Goal: Task Accomplishment & Management: Complete application form

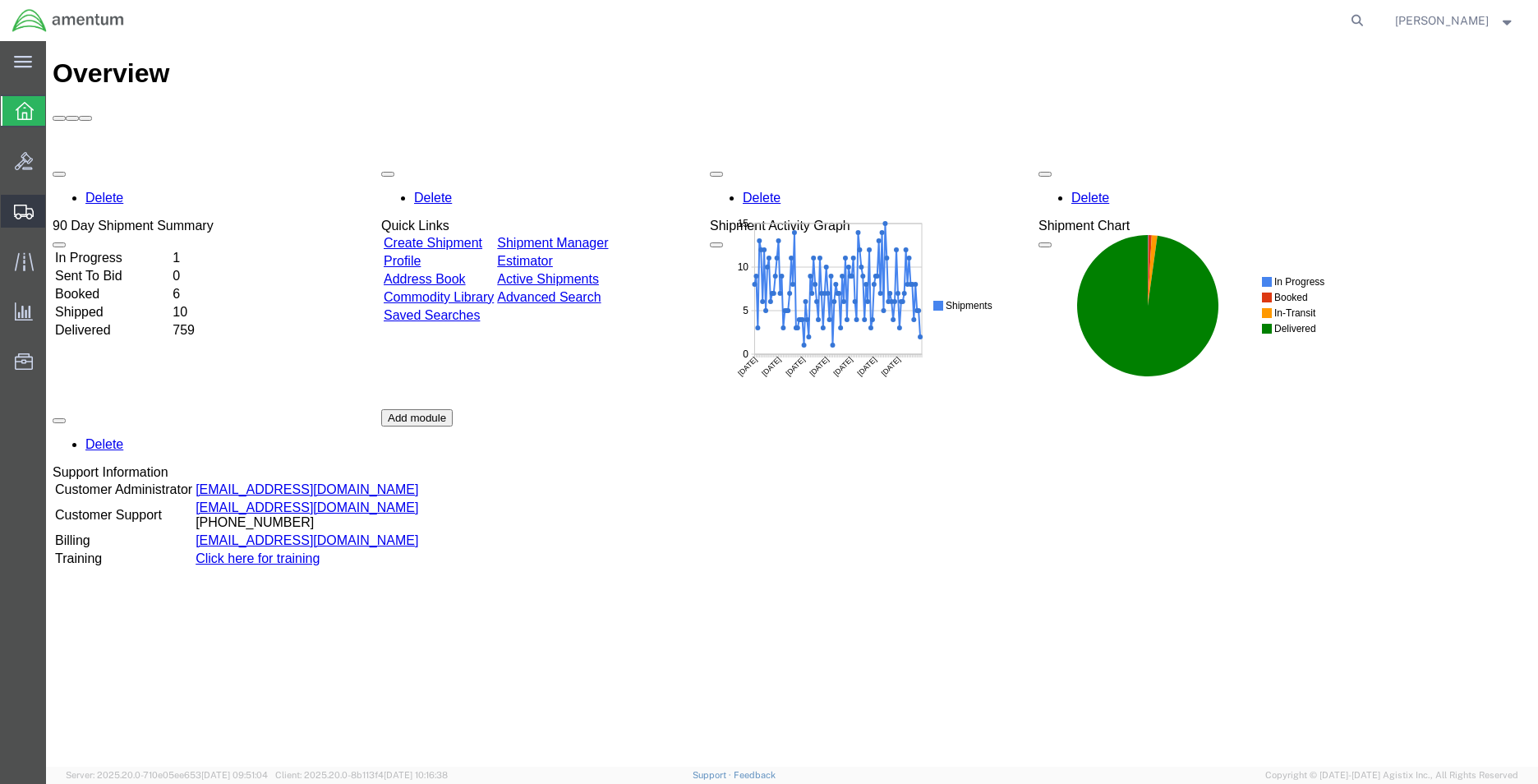
drag, startPoint x: 89, startPoint y: 237, endPoint x: 125, endPoint y: 255, distance: 40.2
click at [0, 0] on span "Shipment Manager" at bounding box center [0, 0] width 0 height 0
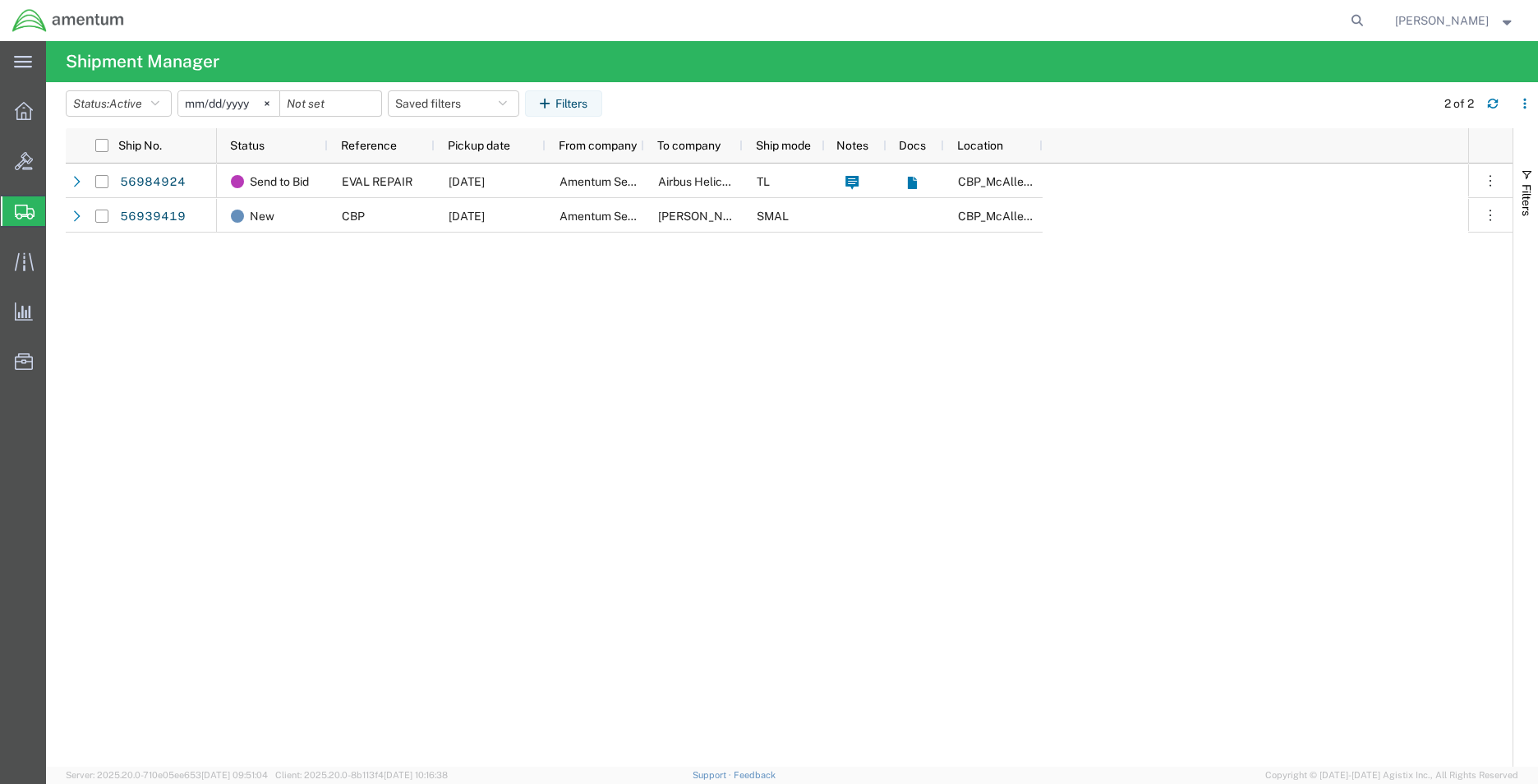
click at [0, 0] on span "Create Shipment" at bounding box center [0, 0] width 0 height 0
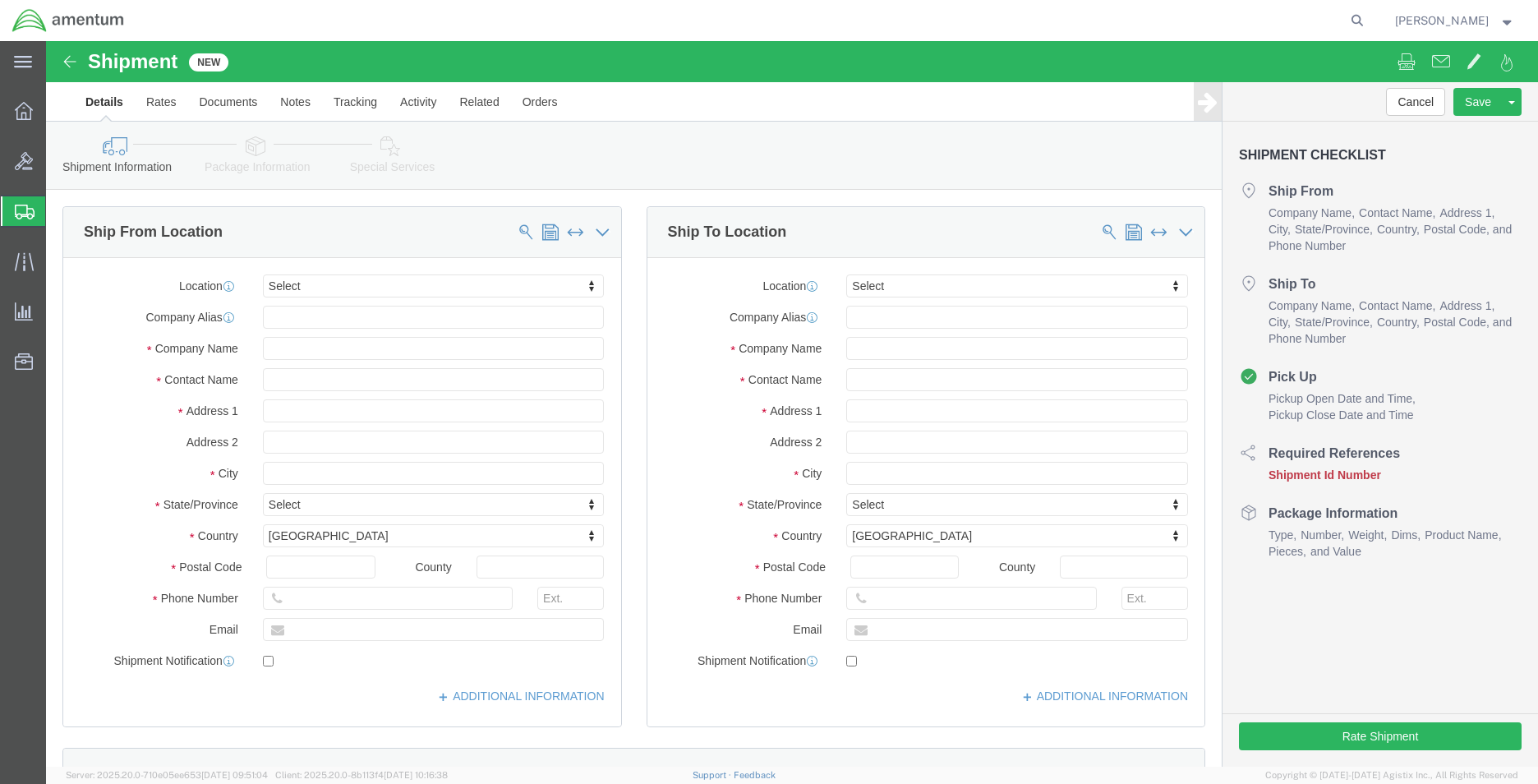
select select
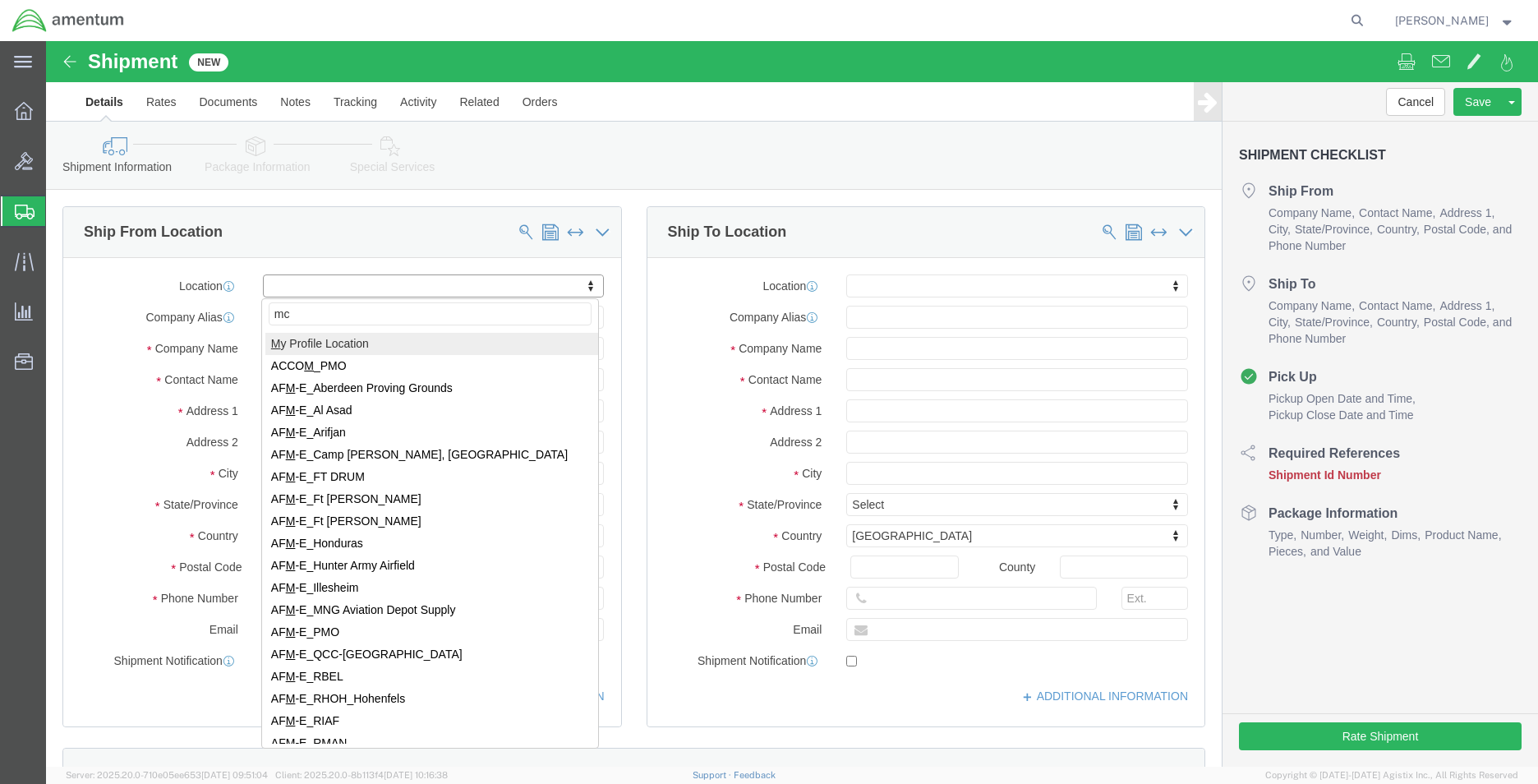
type input "mca"
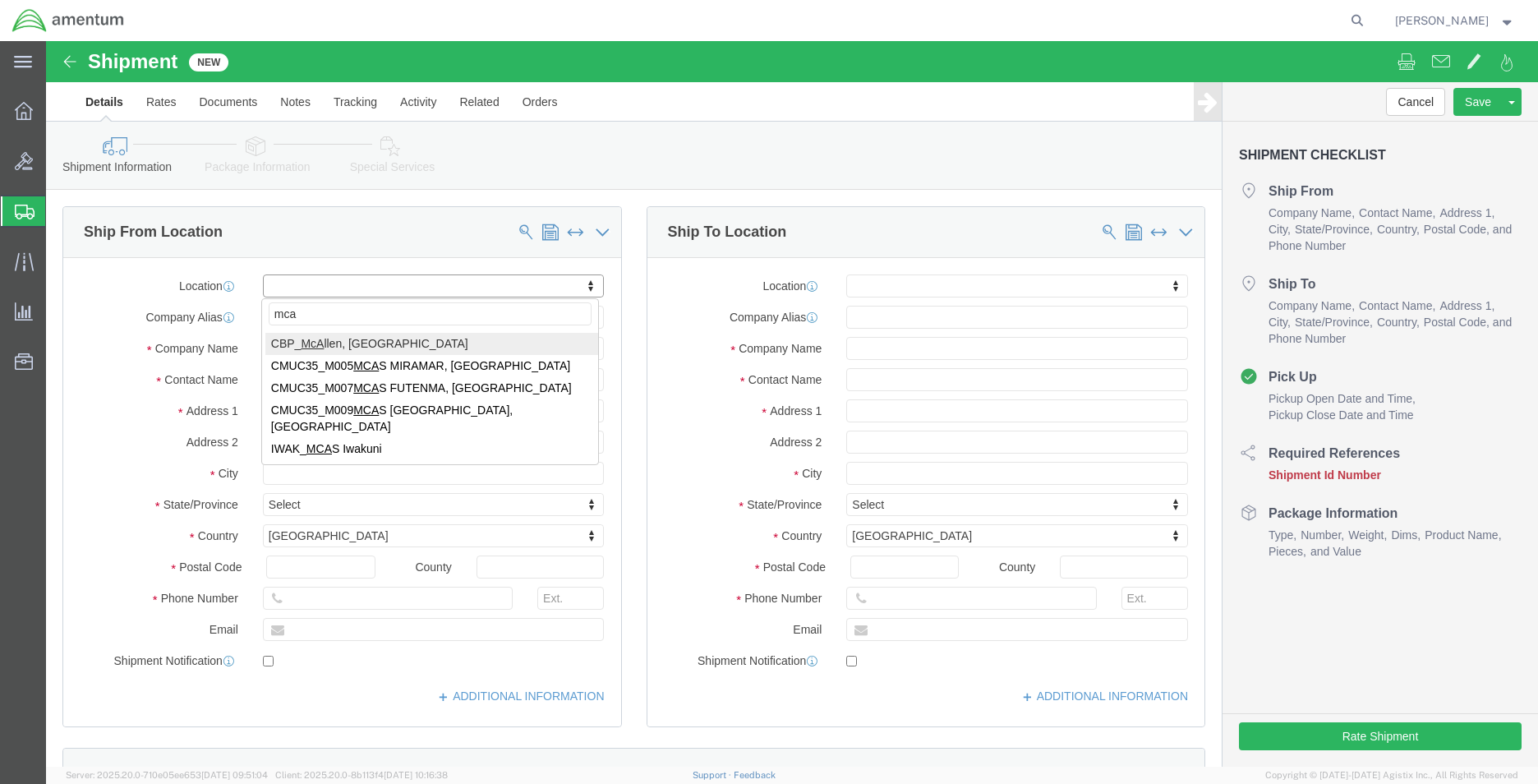
select select "49941"
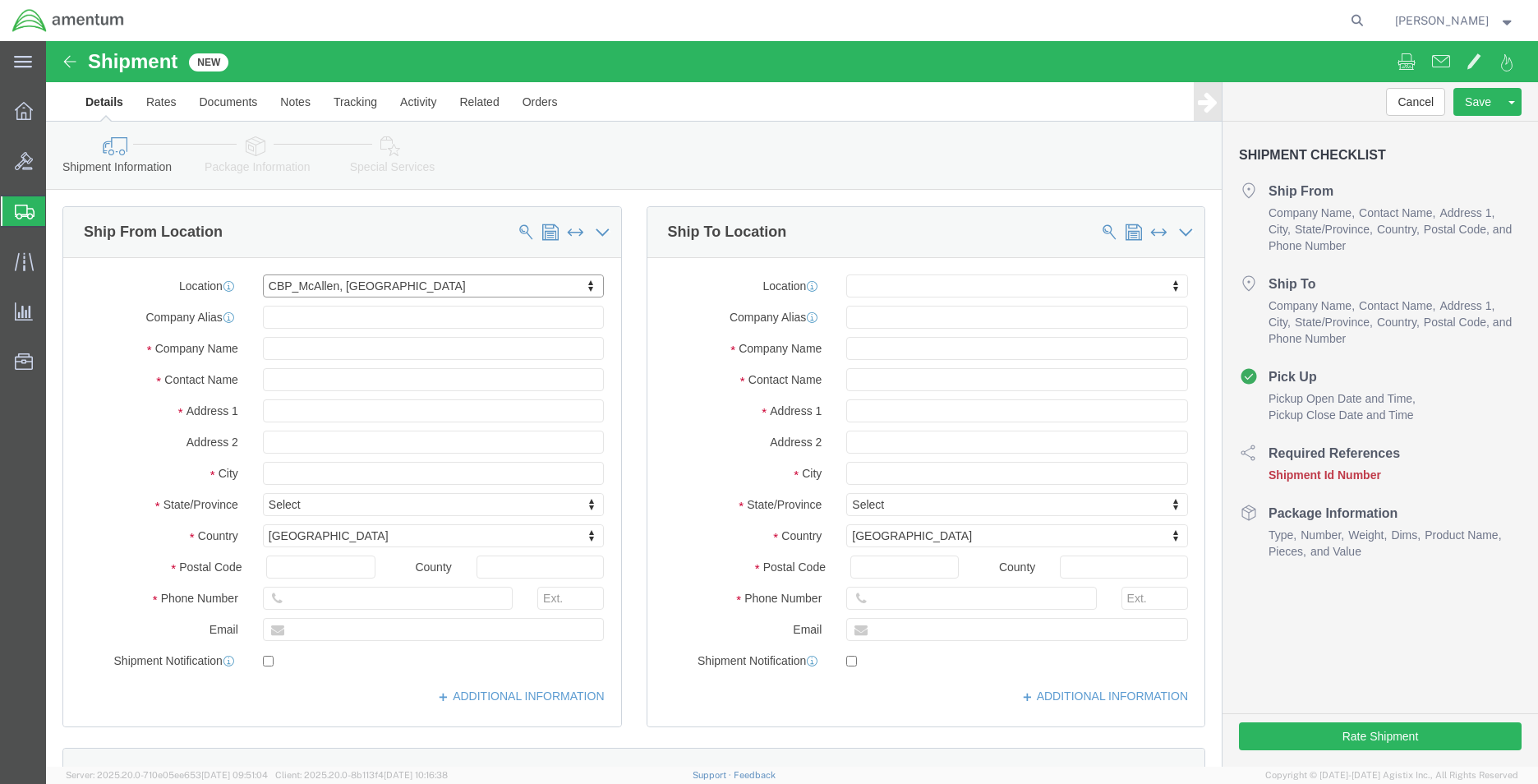
select select "[GEOGRAPHIC_DATA]"
type input "sdc"
select select "49947"
select select "CA"
drag, startPoint x: 1046, startPoint y: 594, endPoint x: 809, endPoint y: 593, distance: 237.0
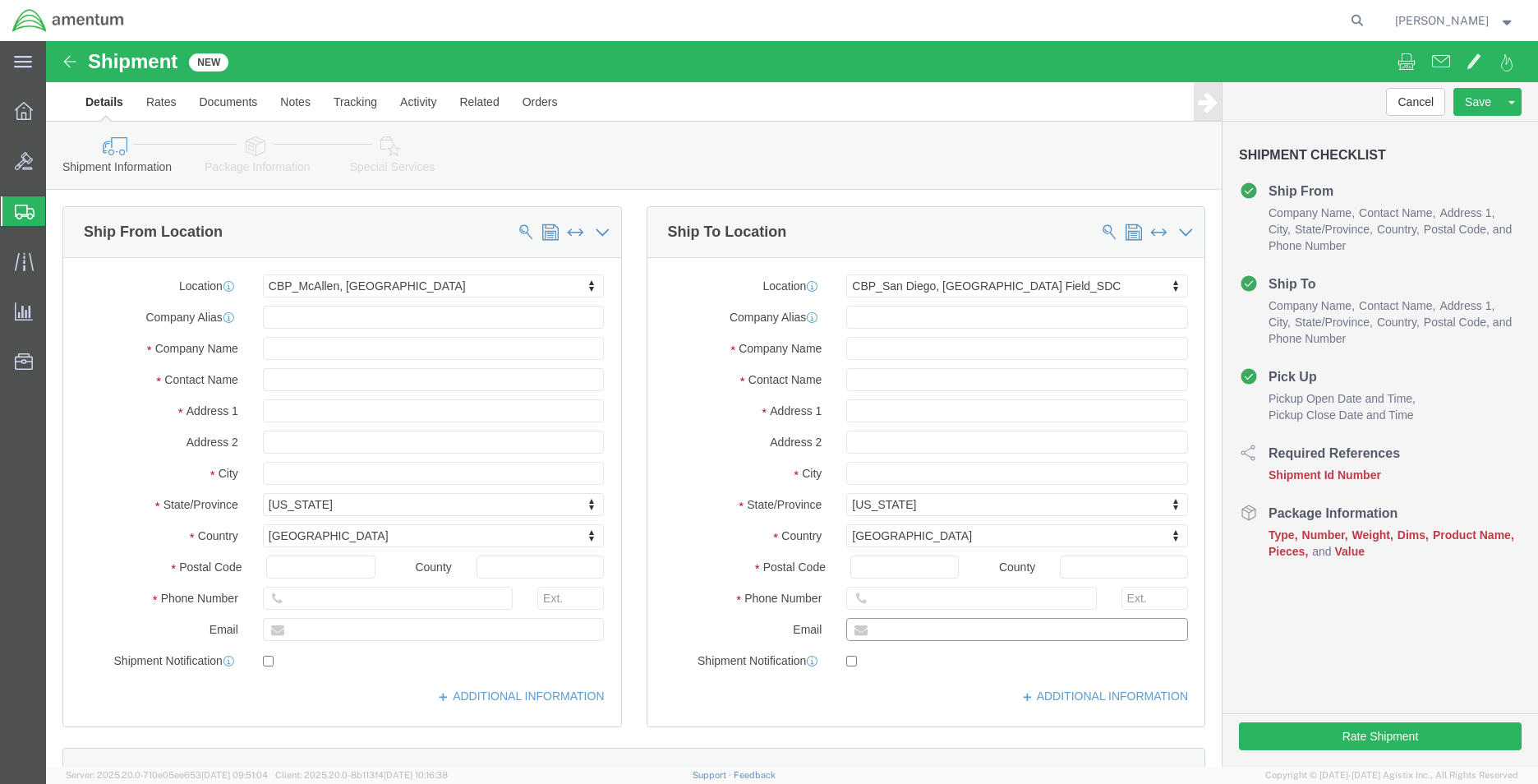
click div
paste input "[PERSON_NAME].[PERSON_NAME]"
type input "[PERSON_NAME][EMAIL_ADDRESS][PERSON_NAME][DOMAIN_NAME]"
drag, startPoint x: 803, startPoint y: 338, endPoint x: 777, endPoint y: 338, distance: 26.0
click div "Contact Name"
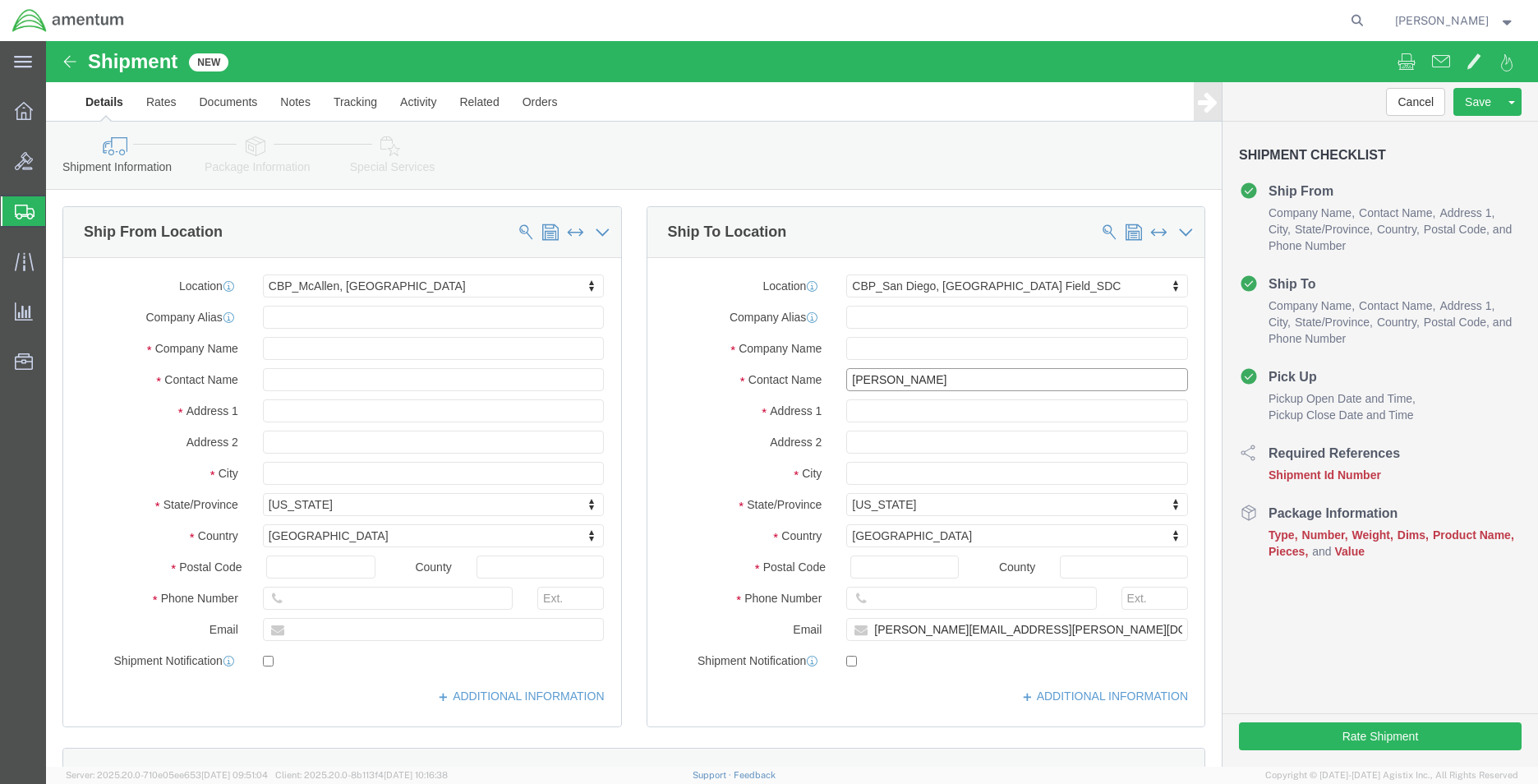
type input "s"
type input "S"
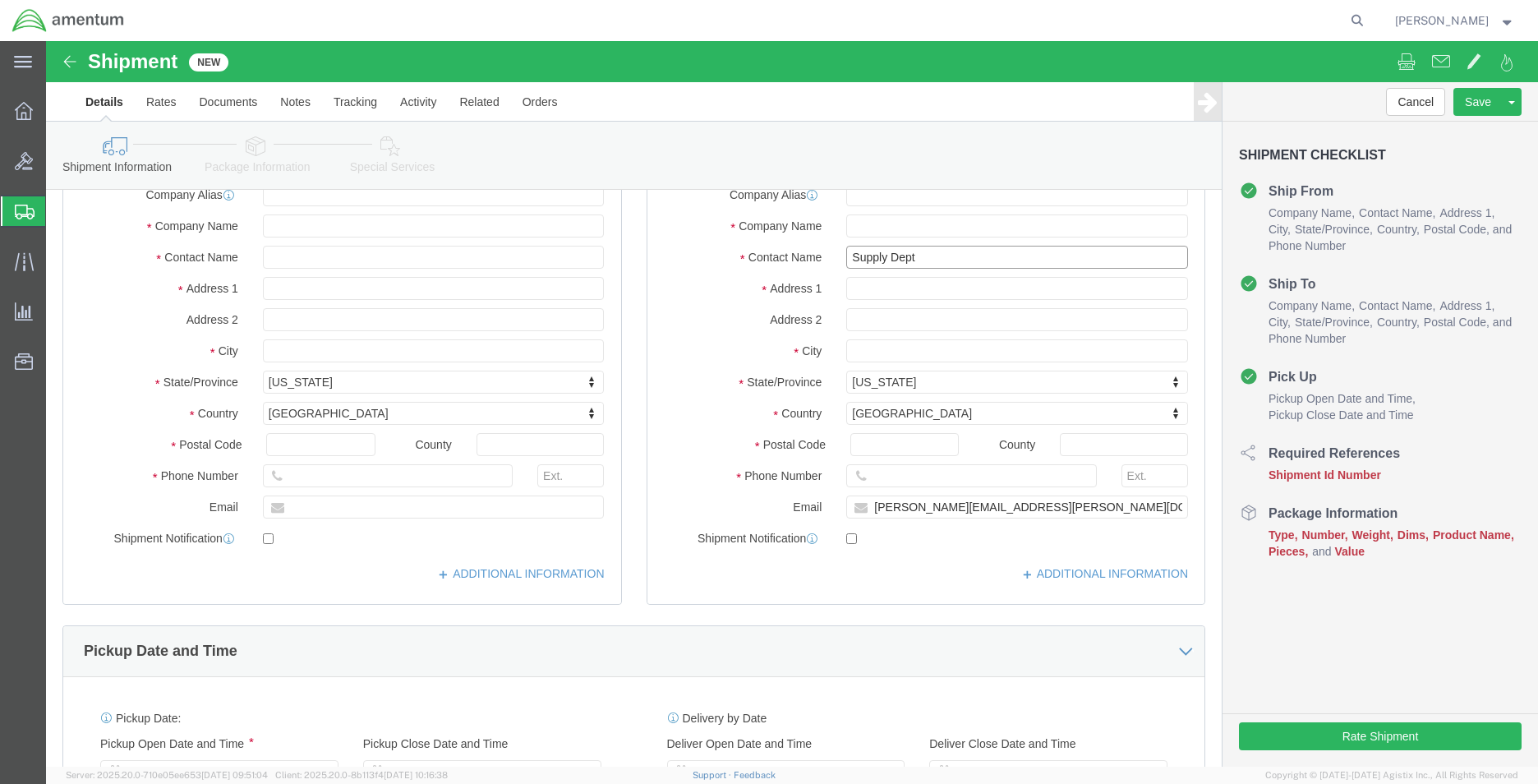
scroll to position [329, 0]
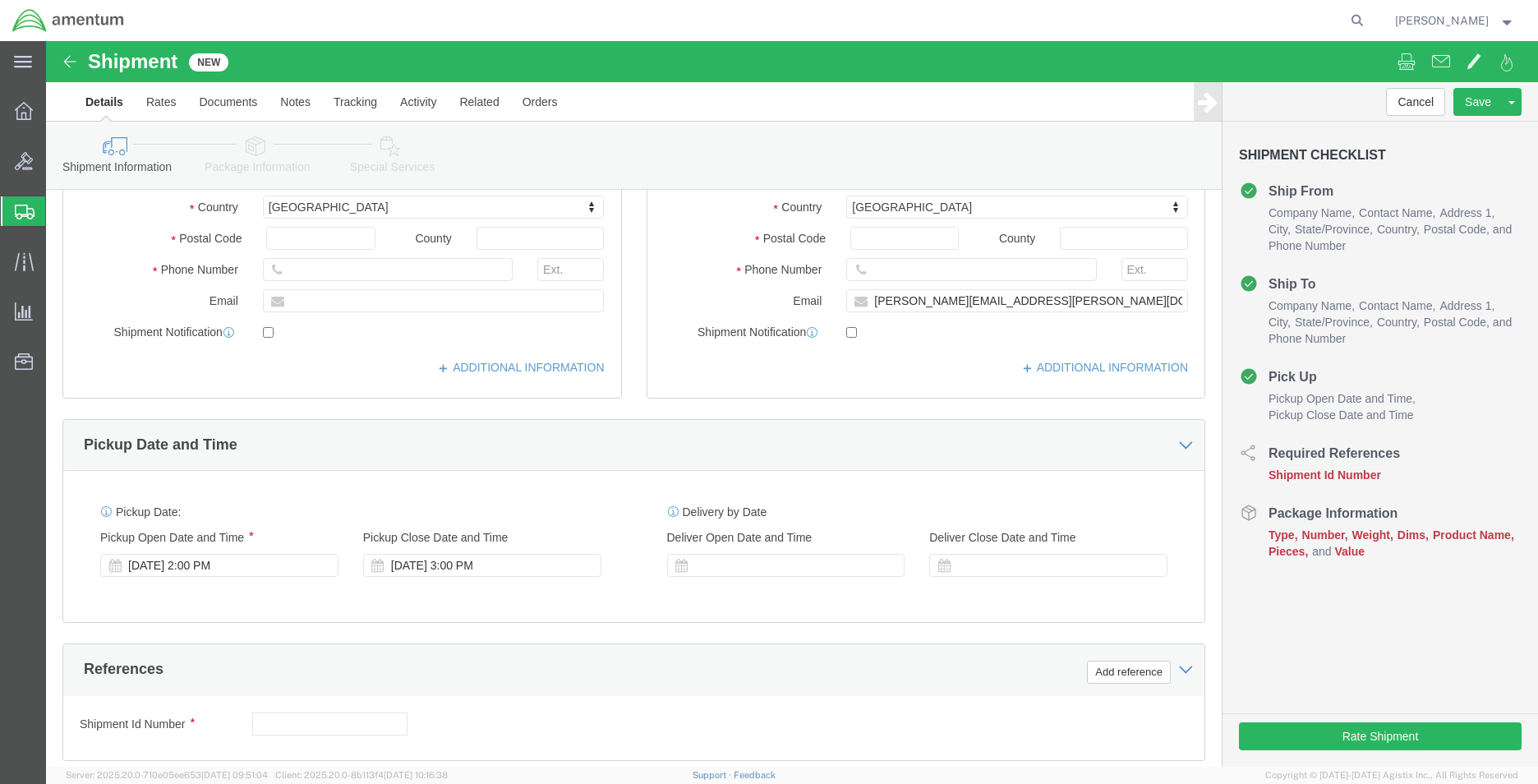
type input "Supply Dept"
click div "Delivery Start Date Delivery Start Time Deliver Open Date and Time Deliver Clos…"
click div
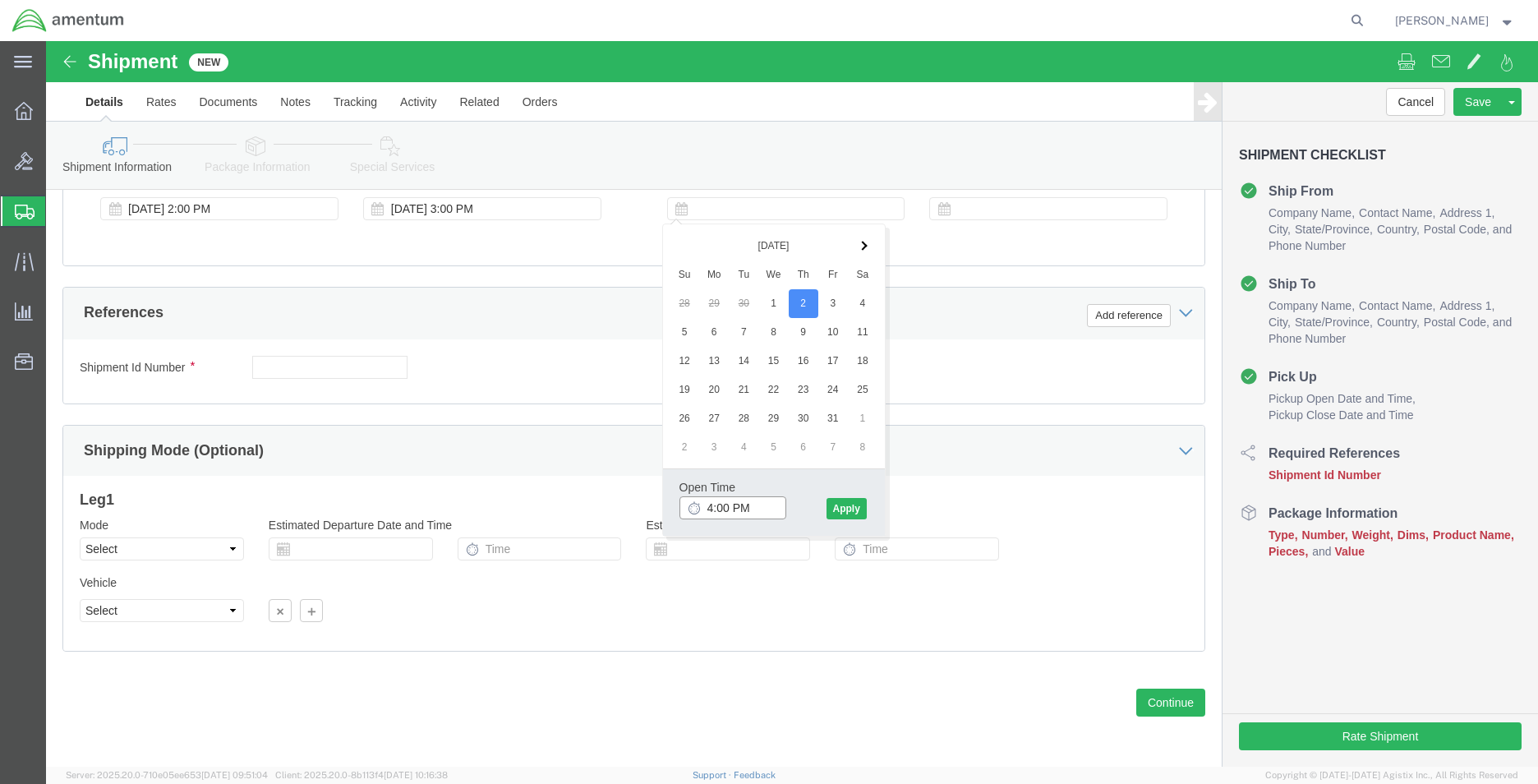
click input "4:00 PM"
type input "8:00 AM"
click div "Open Time 8:00 AM [DATE] 4:00 PM - [DATE] 4:00 PM Cancel Apply"
click button "Apply"
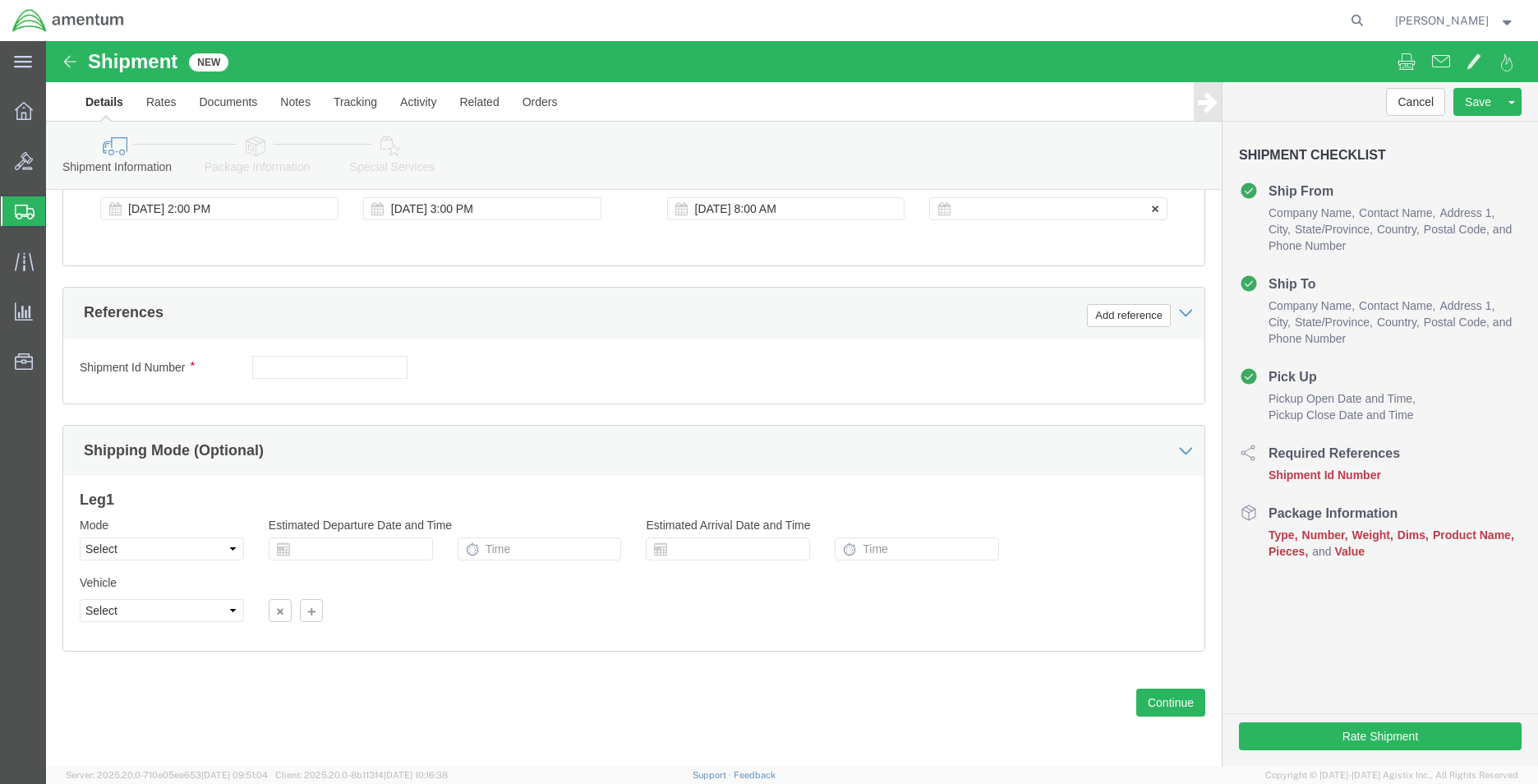
click div
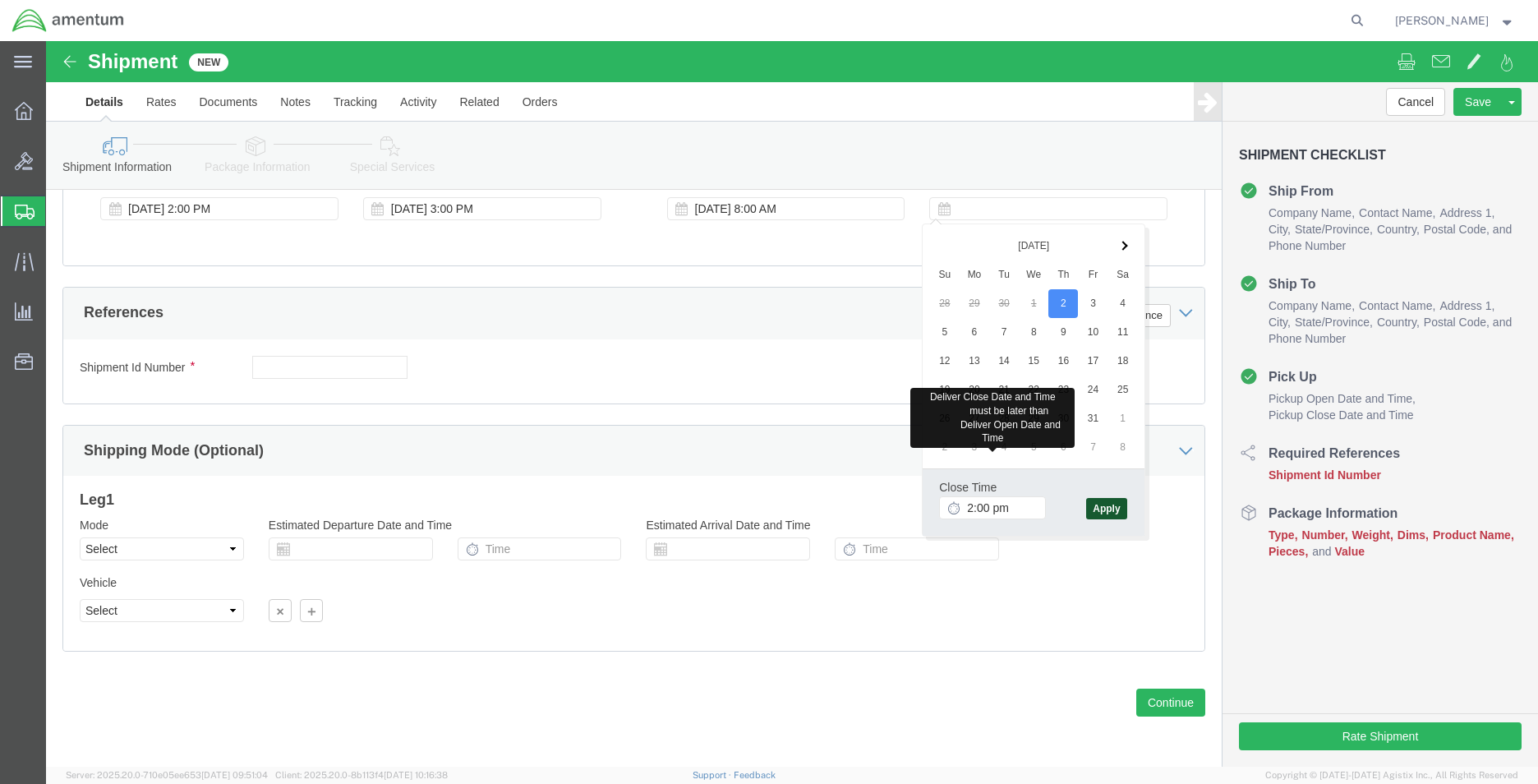
type input "2:00 PM"
click button "Apply"
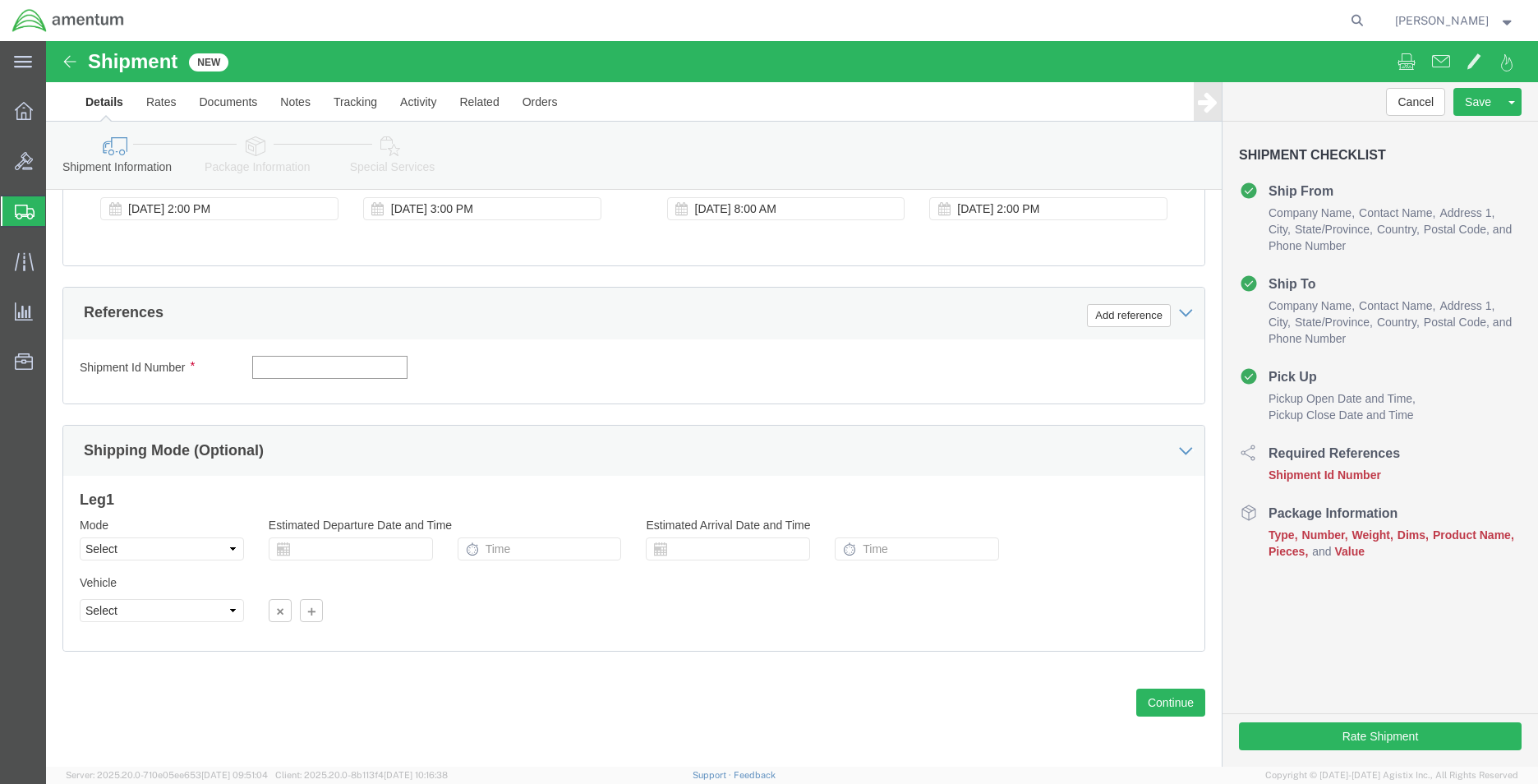
click input "text"
type input "cbp"
click button "Add reference"
click select "Select Account Type Activity ID Airline Appointment Number ASN Batch Request # …"
select select "DEPT"
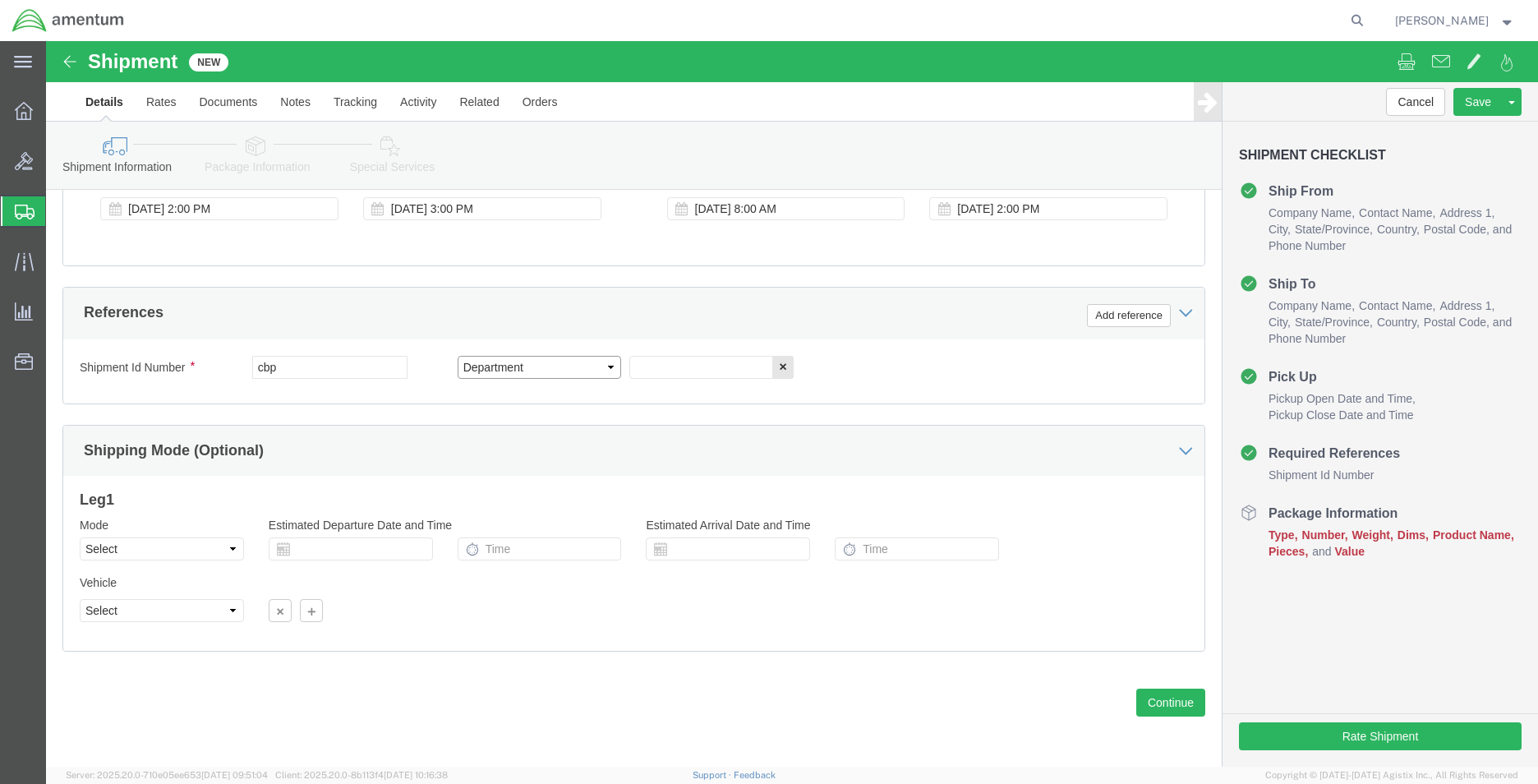
click select "Select Account Type Activity ID Airline Appointment Number ASN Batch Request # …"
drag, startPoint x: 271, startPoint y: 326, endPoint x: 154, endPoint y: 315, distance: 117.5
click div "Shipment Id Number cbp"
type input "CBP"
click input "text"
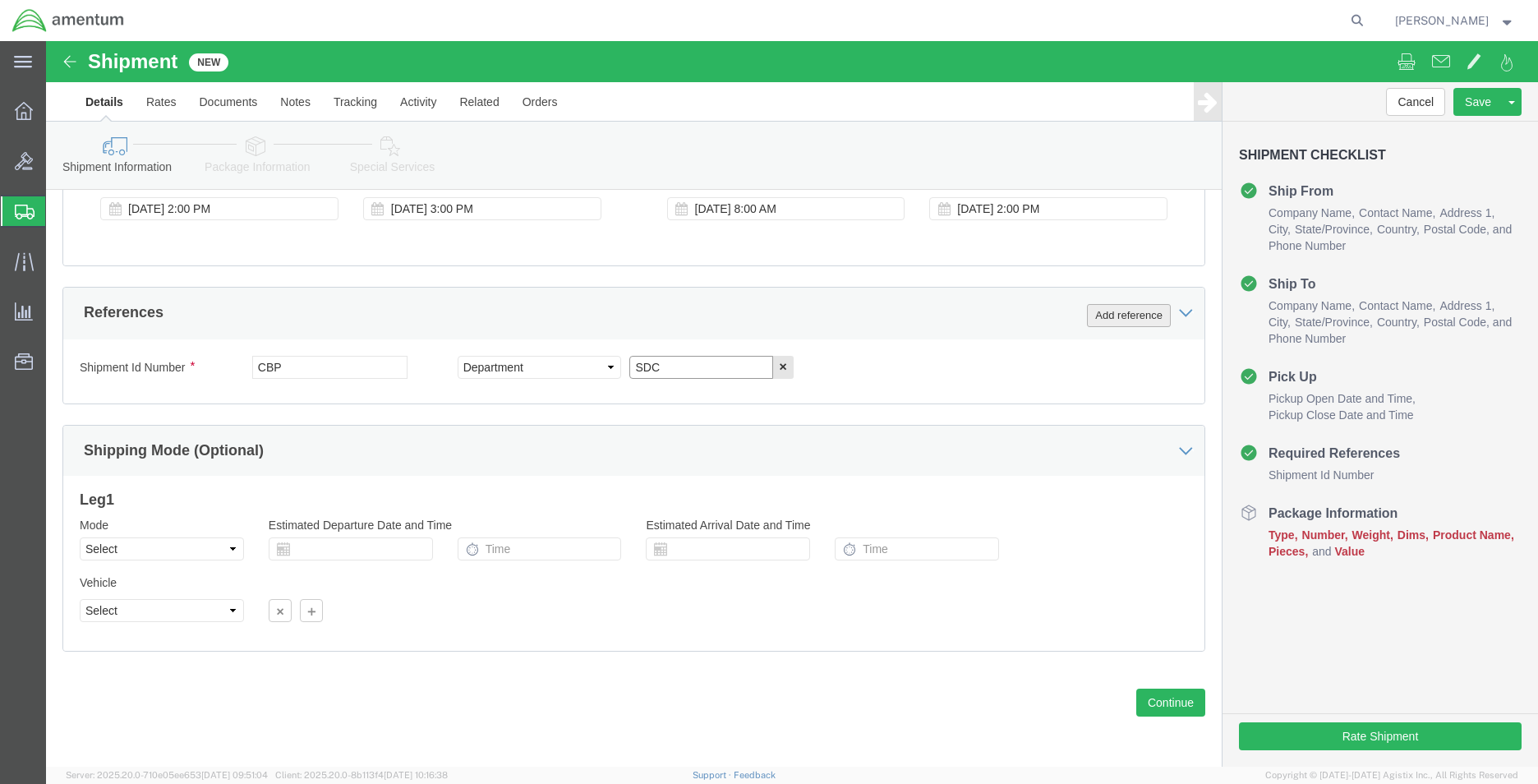
type input "SDC"
click button "Add reference"
click select "Select Account Type Activity ID Airline Appointment Number ASN Batch Request # …"
select select "CUSTREF"
click select "Select Account Type Activity ID Airline Appointment Number ASN Batch Request # …"
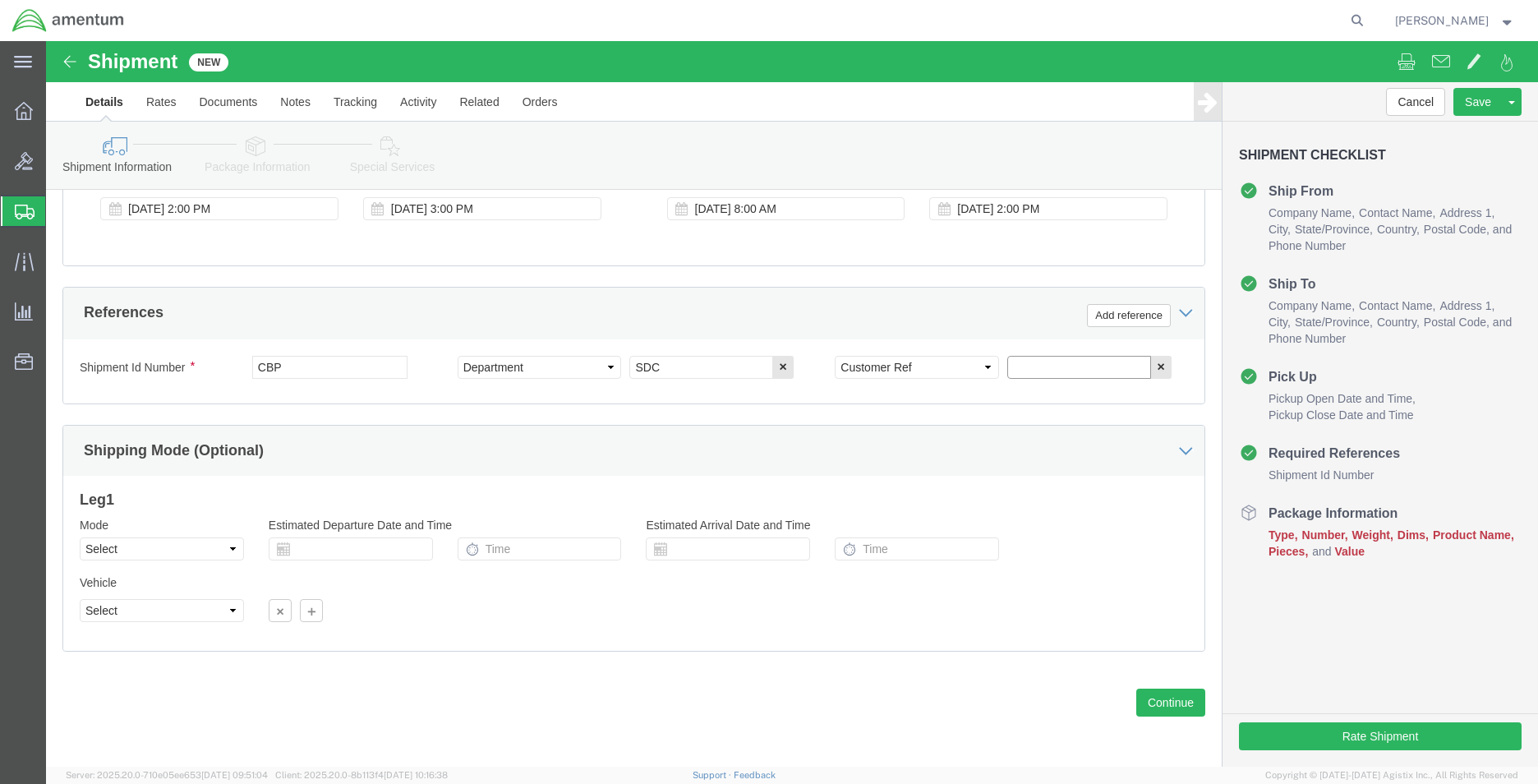
click input "text"
paste input "540-007282"
type input "540-007282"
click button "Add reference"
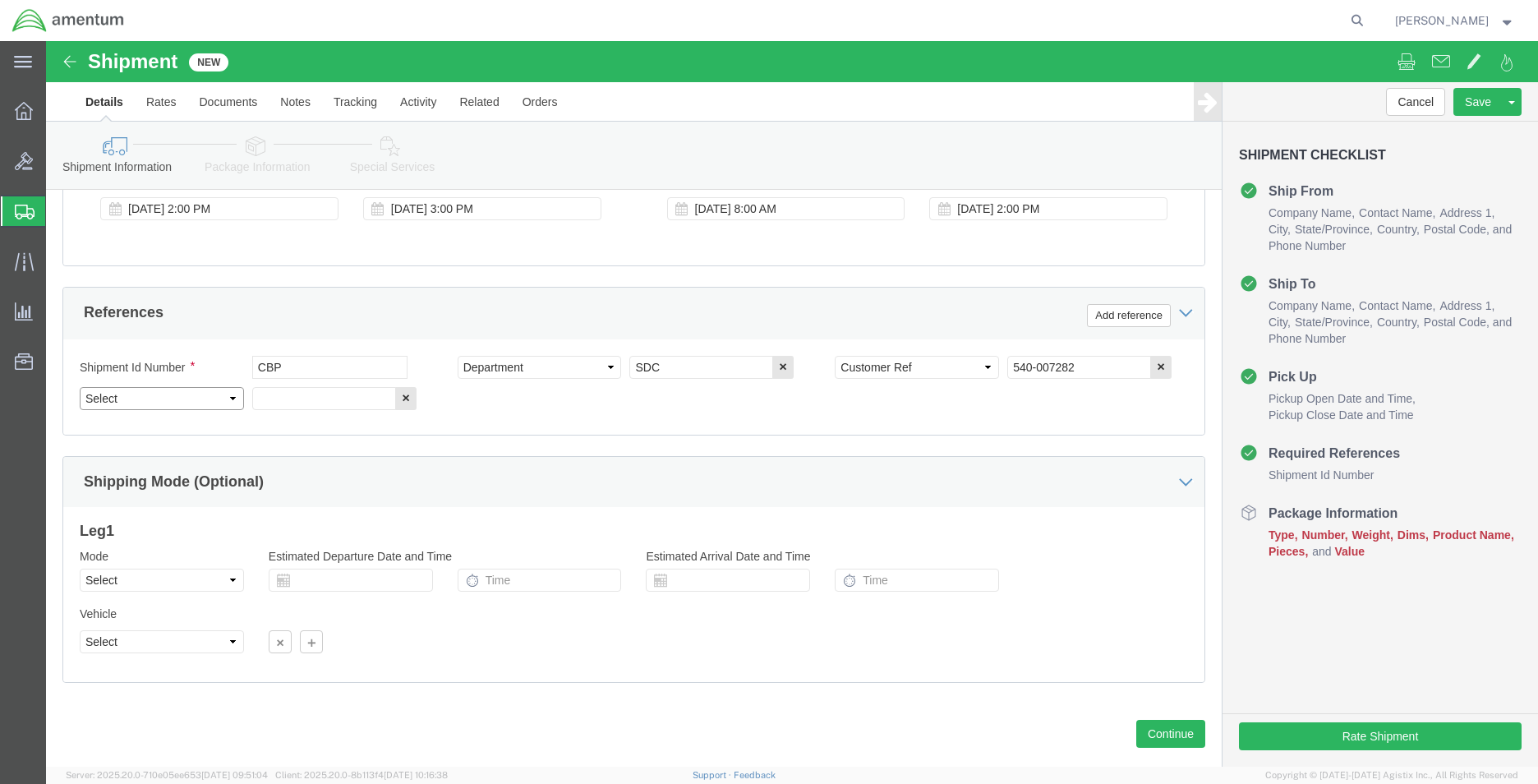
click select "Select Account Type Activity ID Airline Appointment Number ASN Batch Request # …"
select select "PROJNUM"
click select "Select Account Type Activity ID Airline Appointment Number ASN Batch Request # …"
click input "text"
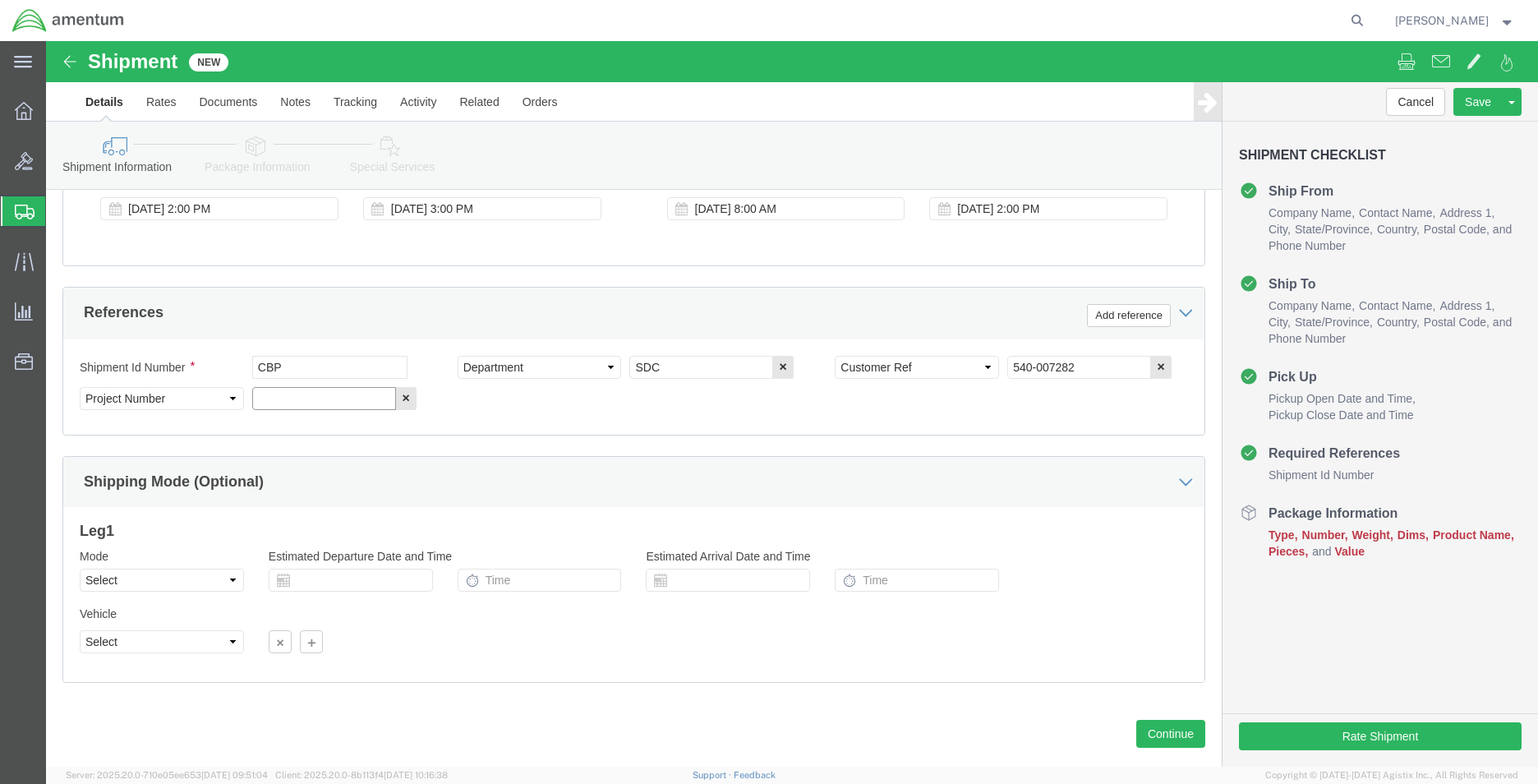
paste input "6118.03.03.2219.MCA.0000"
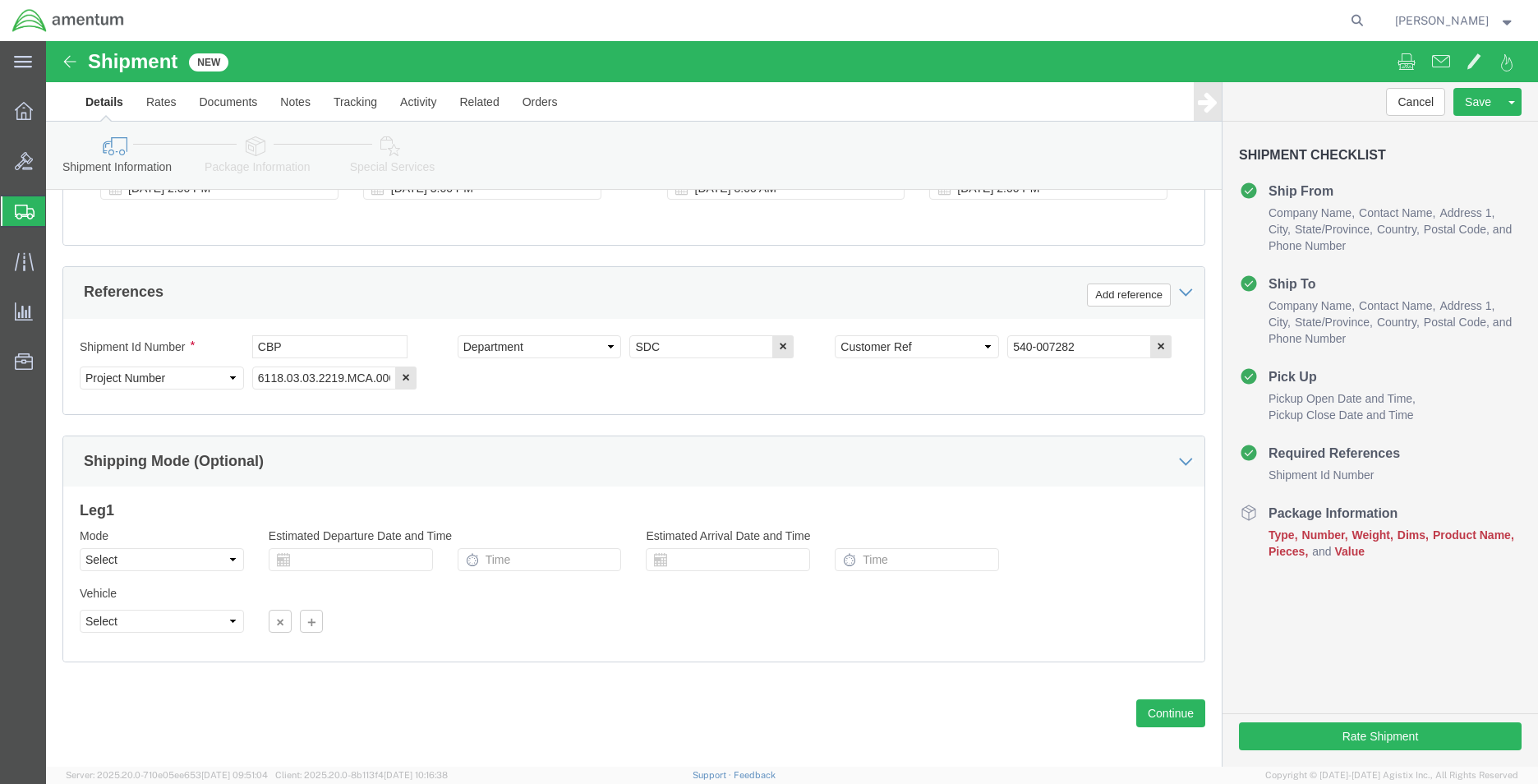
scroll to position [717, 0]
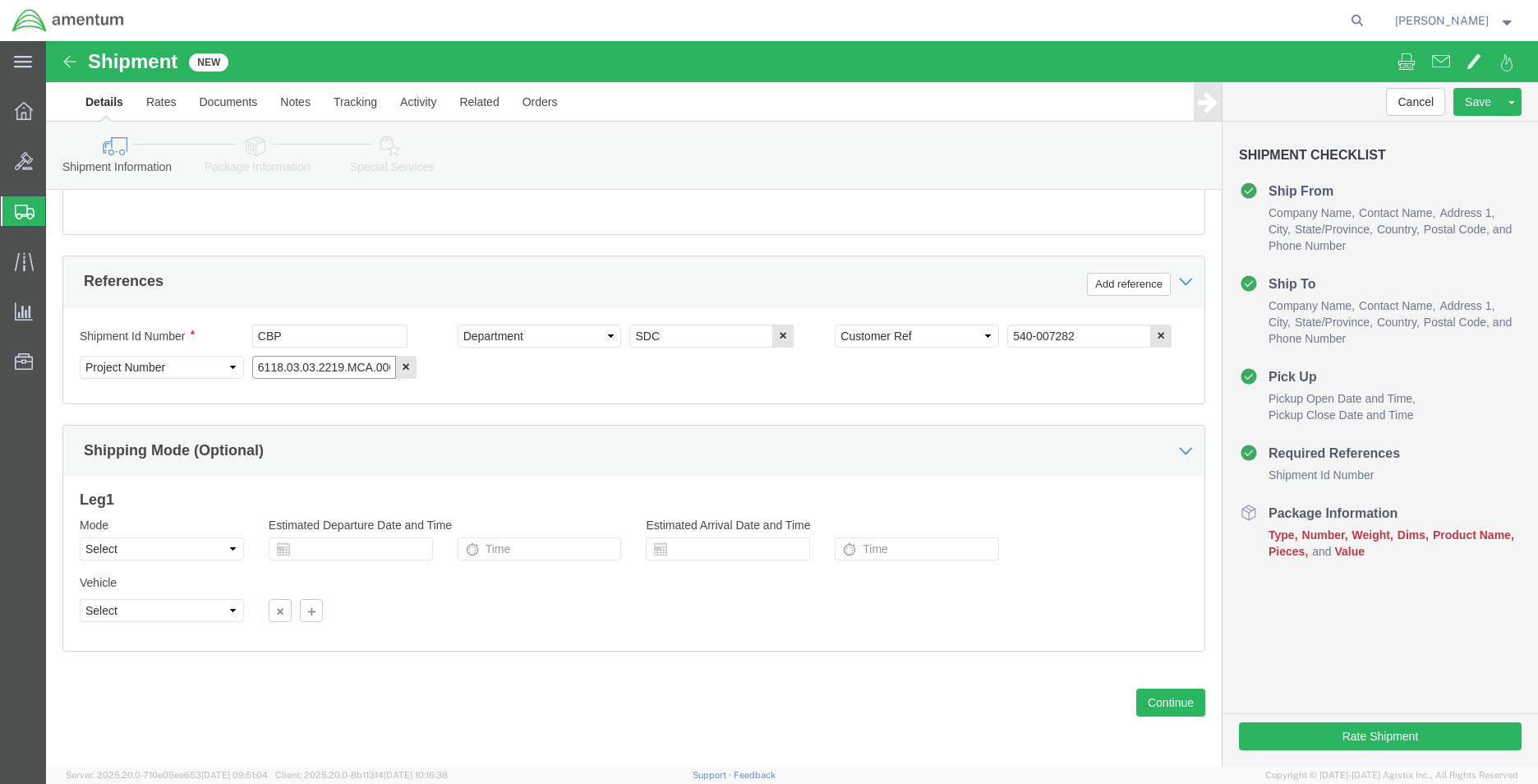
click input "6118.03.03.2219.MCA.0000"
type input "6118.04.03.2219.MCA.0000"
click button "Continue"
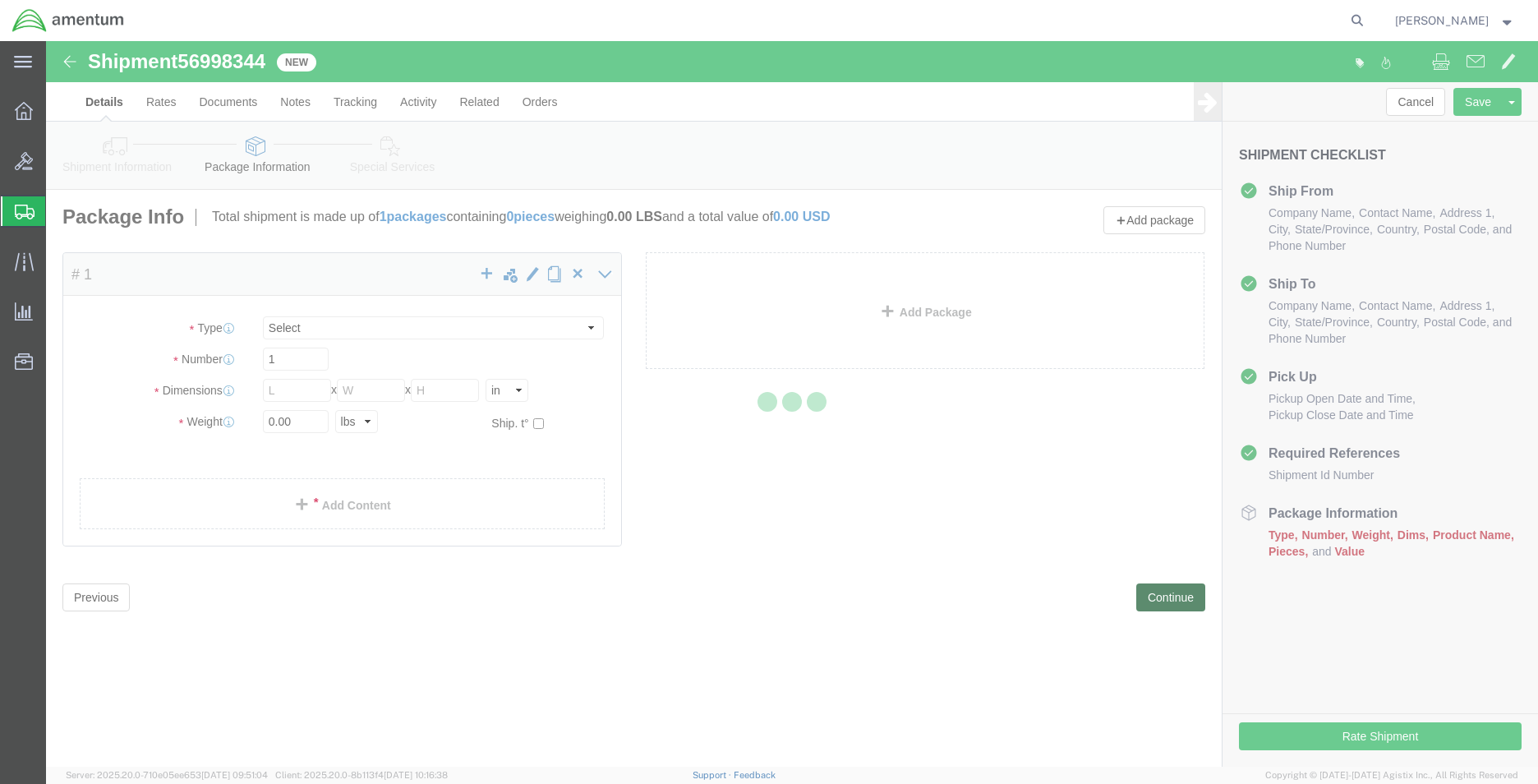
select select "CBOX"
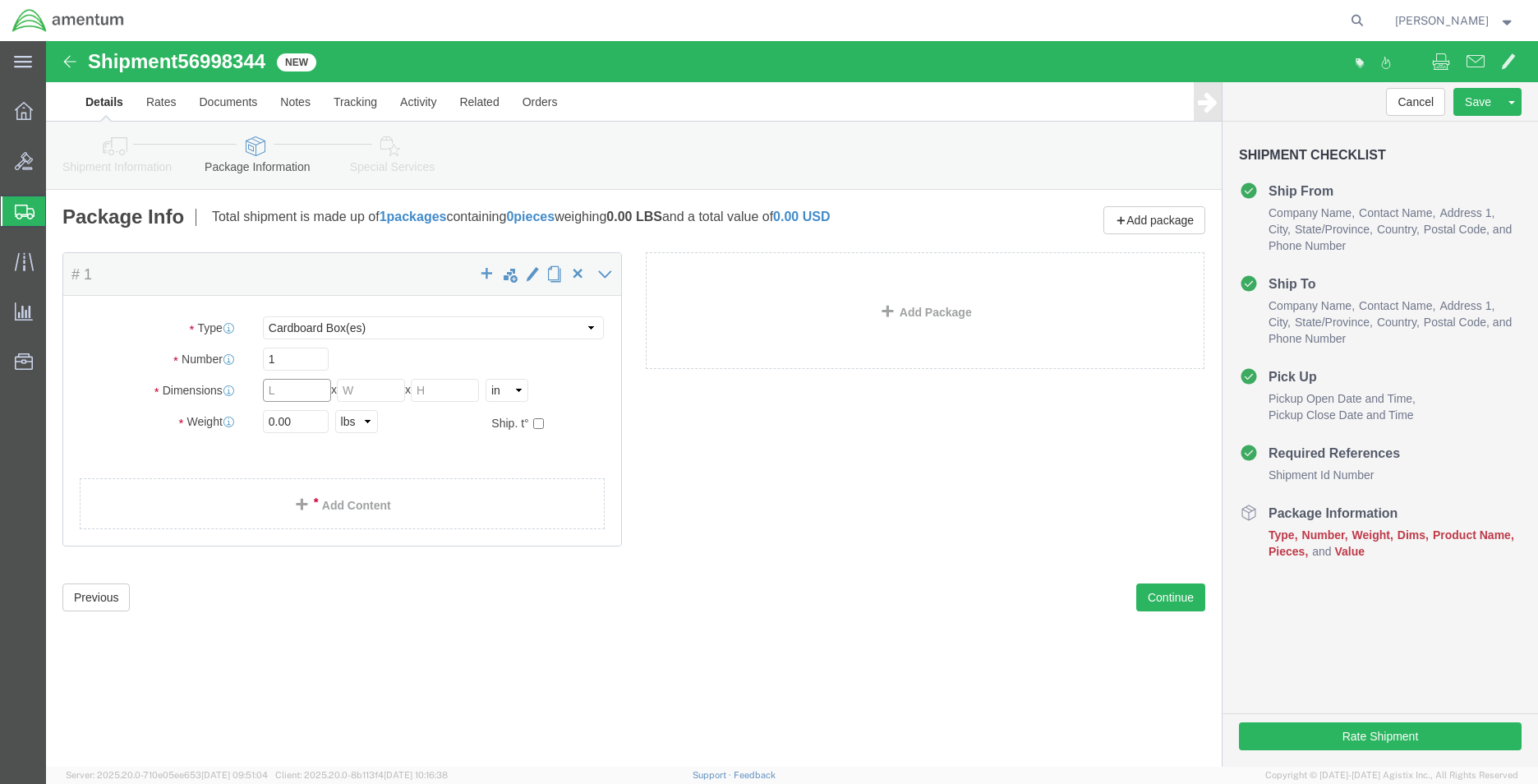
click input "text"
type input "12"
type input "6"
type input "1"
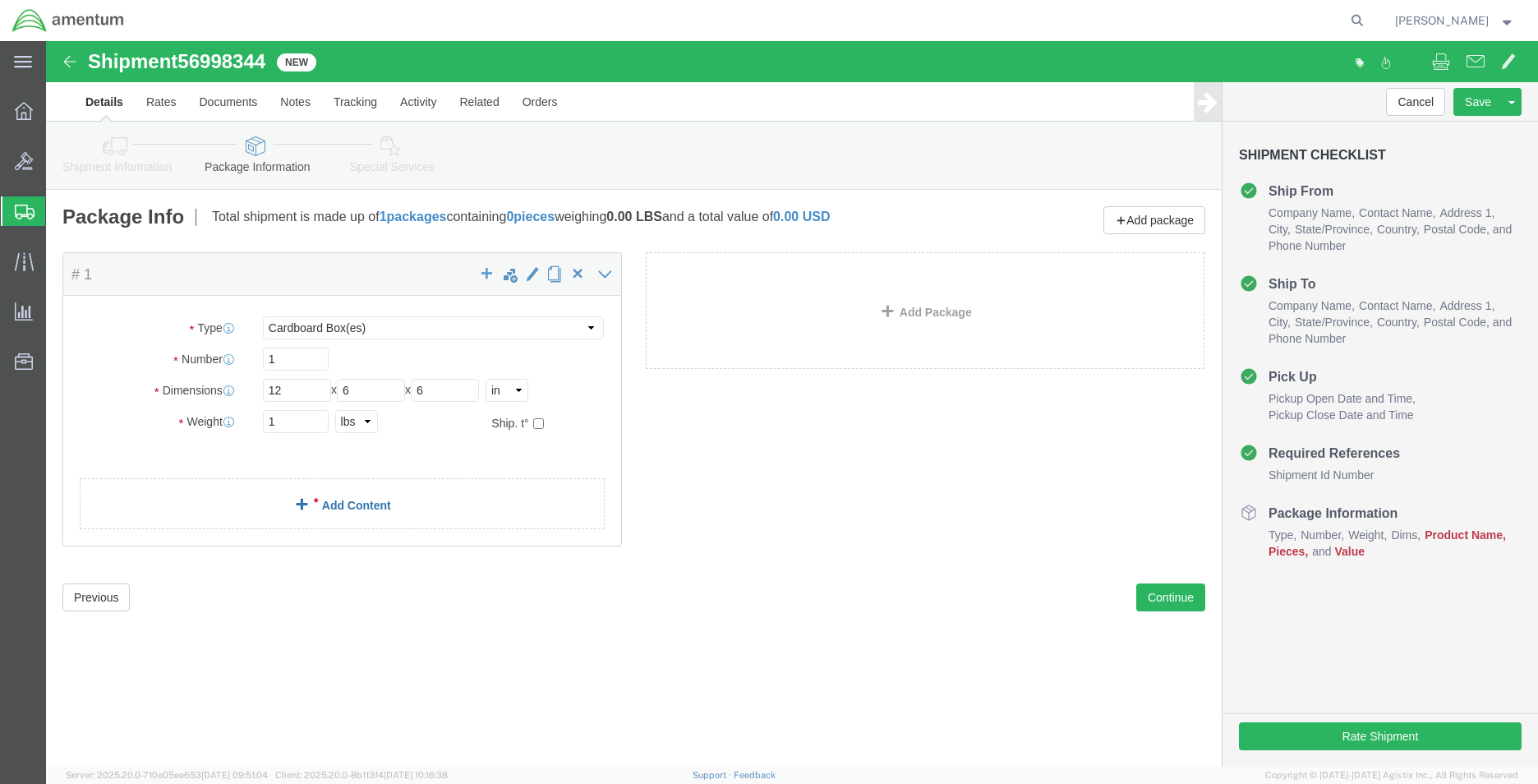
click link "Add Content"
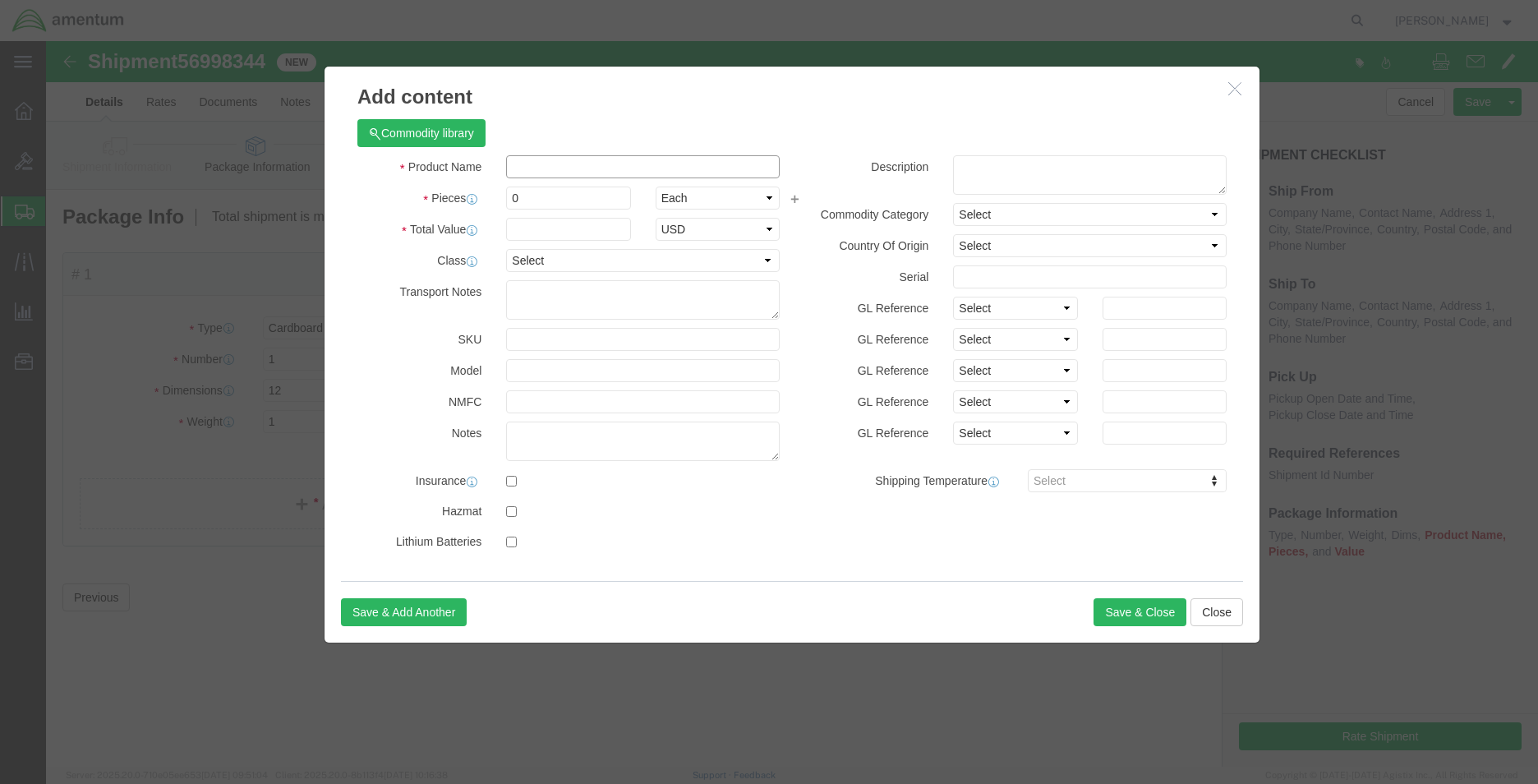
click input "text"
type input "A"
type input "FILTER"
type input "1"
type input "75.00"
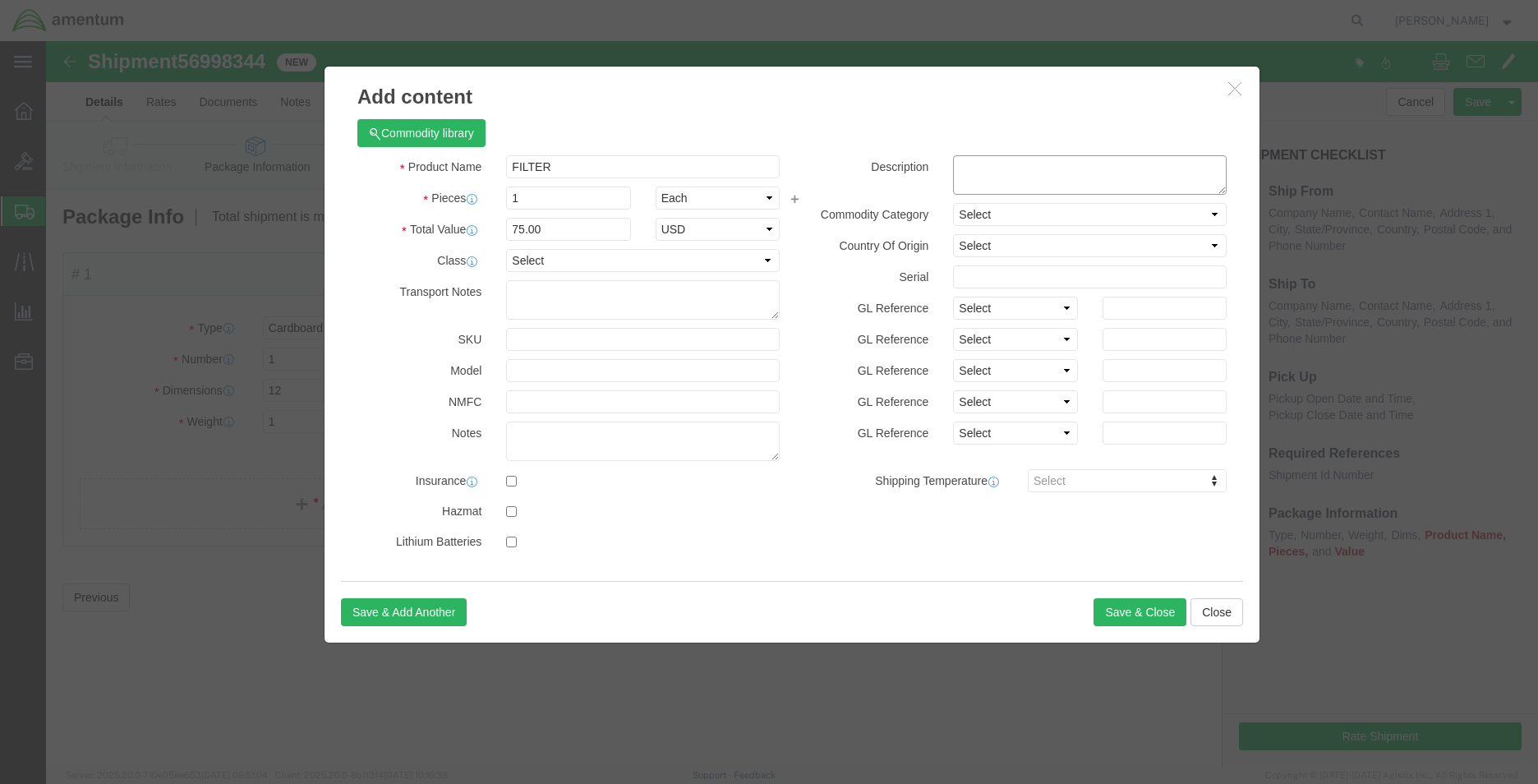
click textarea
type textarea "FILTER HYD PART 74A44333110"
click button "Save & Close"
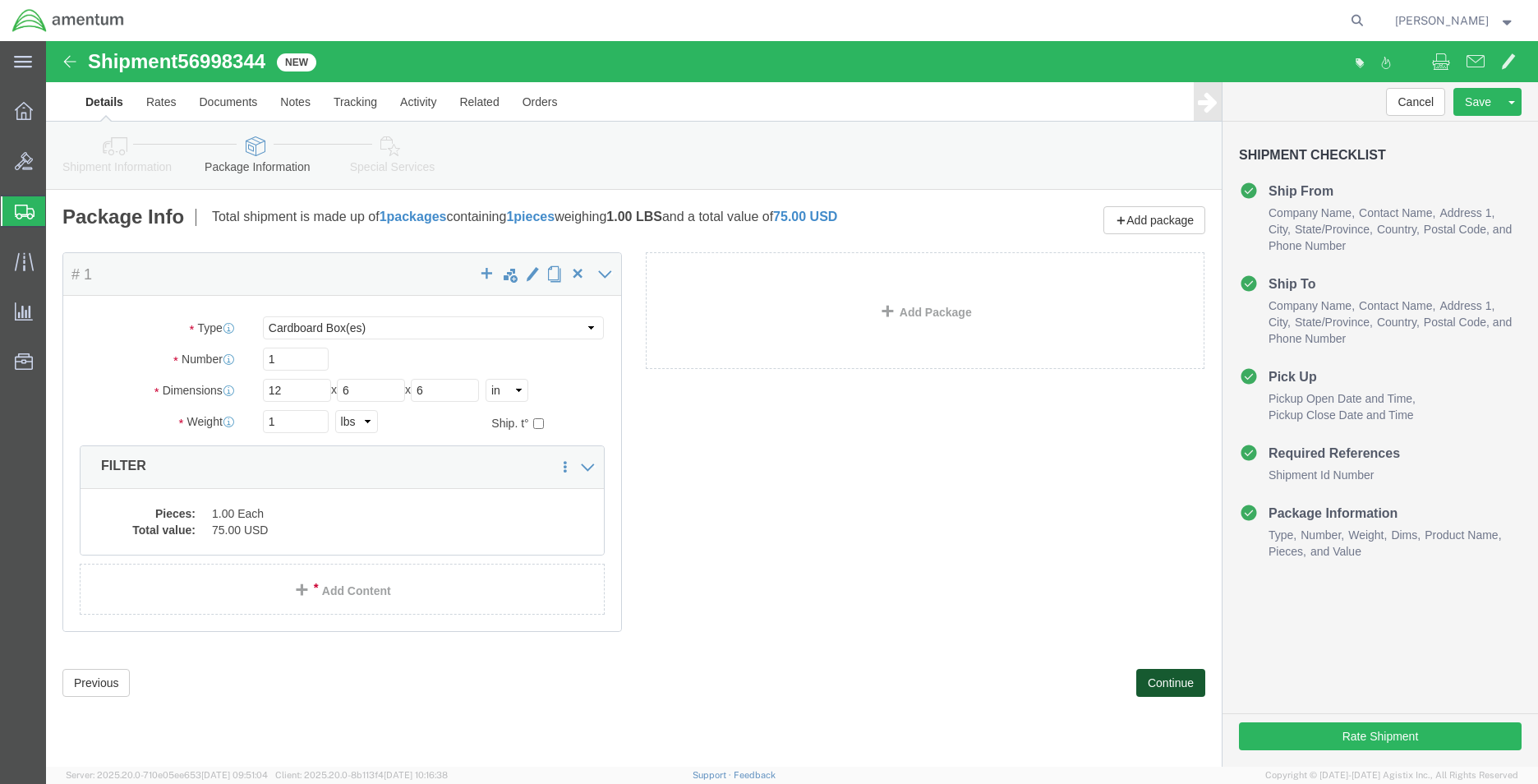
click button "Continue"
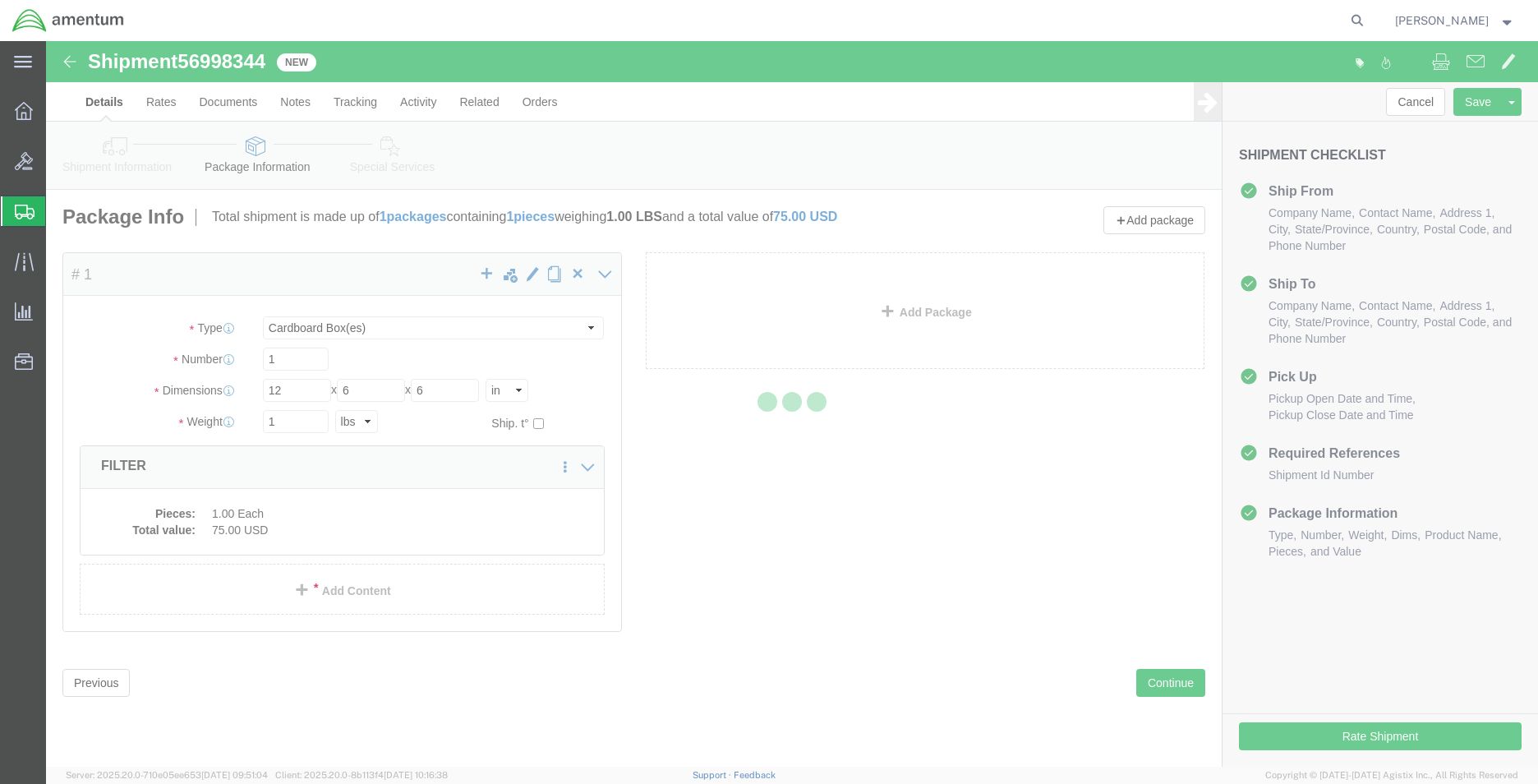
select select
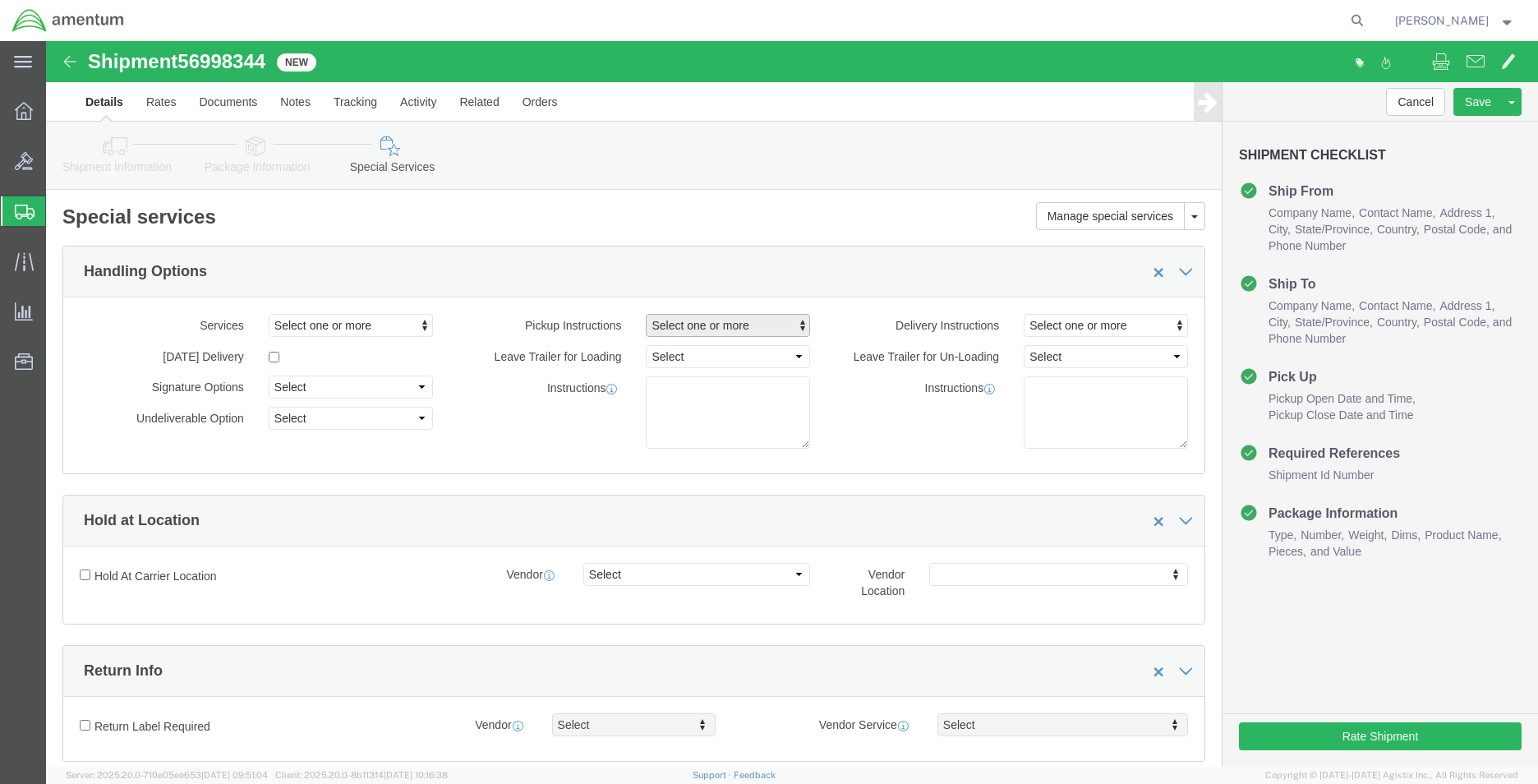
click span "Select one or more"
click span "Site Support"
select select "PICKUP_SITE_SUPPORT"
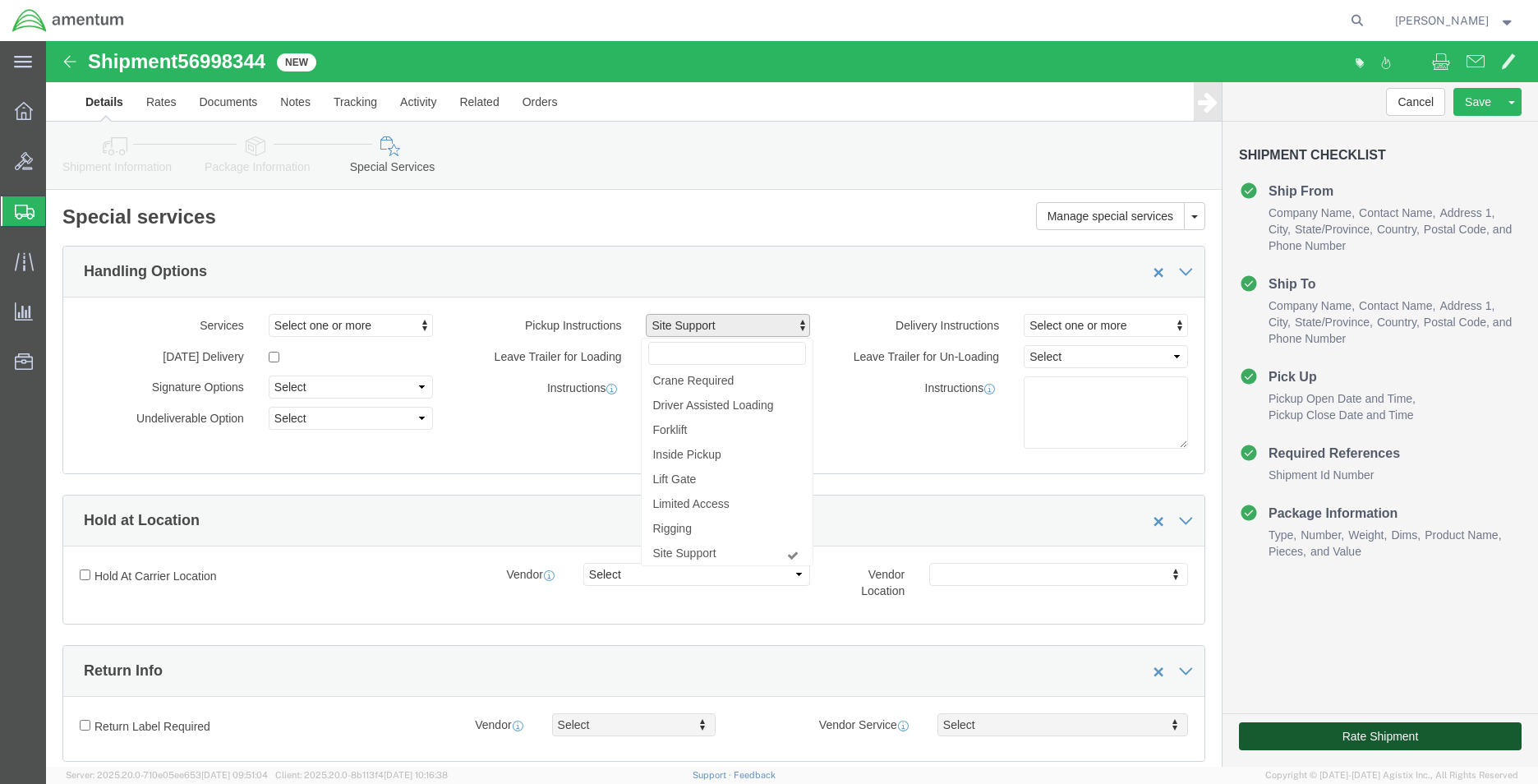
click button "Rate Shipment"
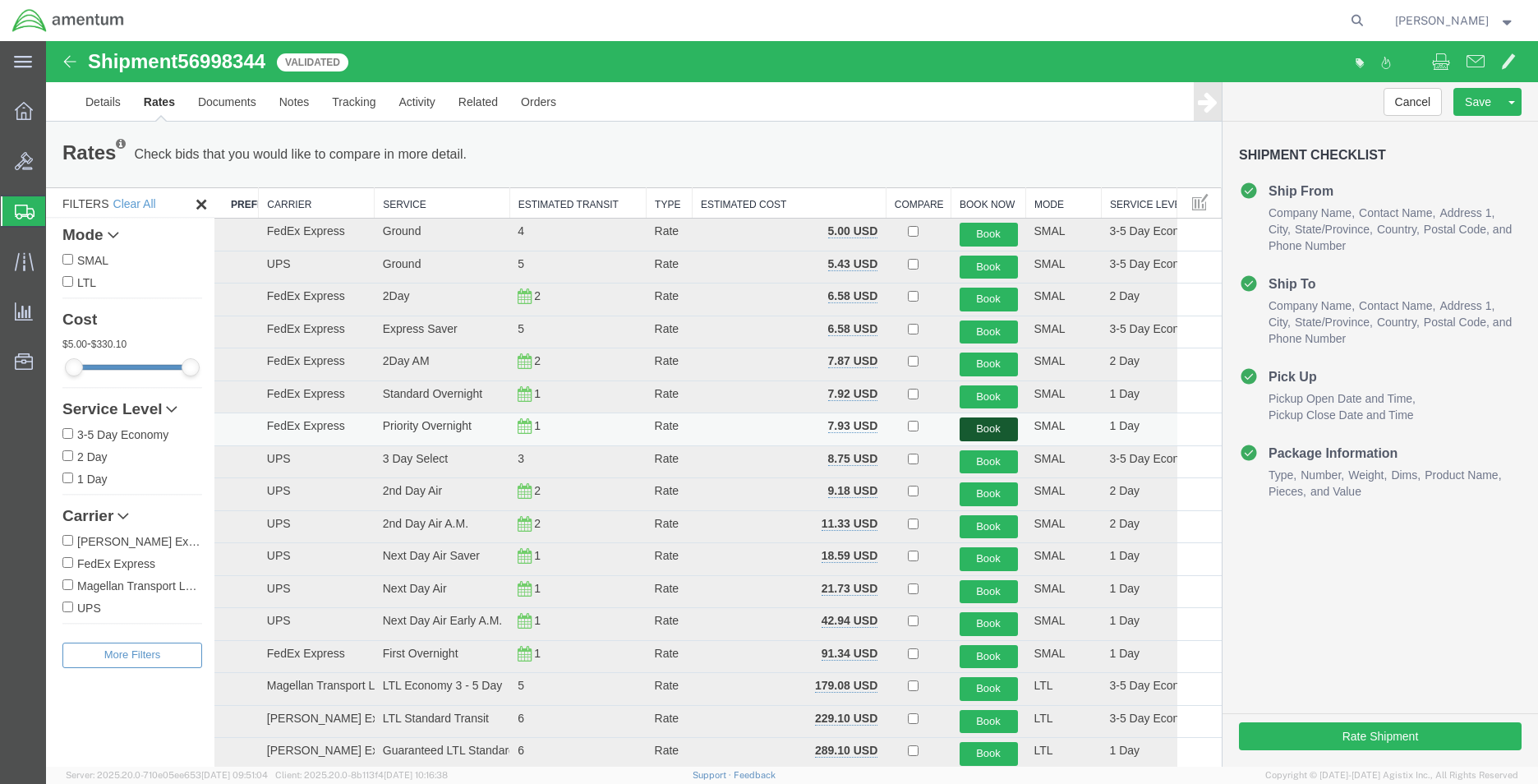
click at [969, 433] on button "Book" at bounding box center [988, 429] width 58 height 24
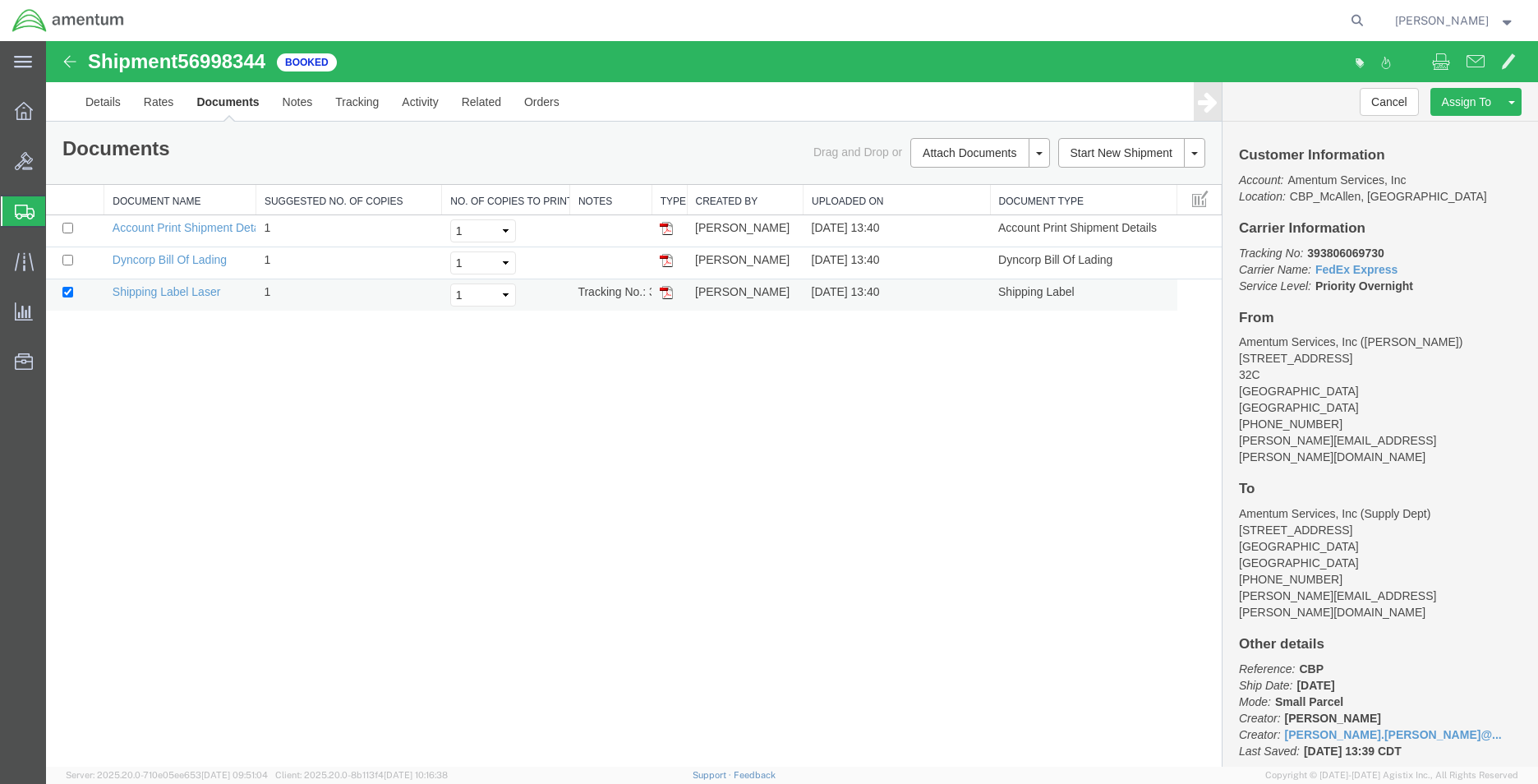
click at [663, 288] on img at bounding box center [666, 292] width 13 height 13
click at [99, 102] on link "Details" at bounding box center [102, 102] width 58 height 40
